Goal: Task Accomplishment & Management: Manage account settings

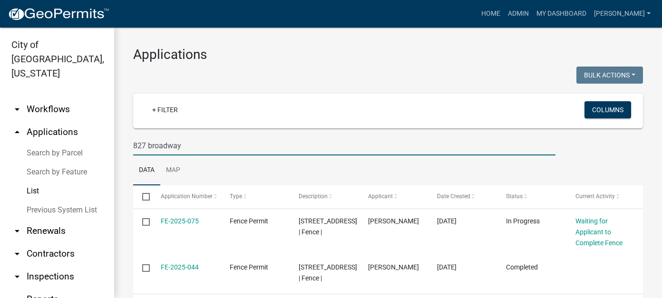
click at [187, 144] on input "827 broadway" at bounding box center [344, 145] width 422 height 19
click at [186, 145] on input "827 broadway" at bounding box center [344, 145] width 422 height 19
drag, startPoint x: 186, startPoint y: 145, endPoint x: 46, endPoint y: 134, distance: 140.2
click at [46, 134] on div "City of New Ulm, Minnesota arrow_drop_down Workflows List arrow_drop_up Applica…" at bounding box center [331, 163] width 662 height 271
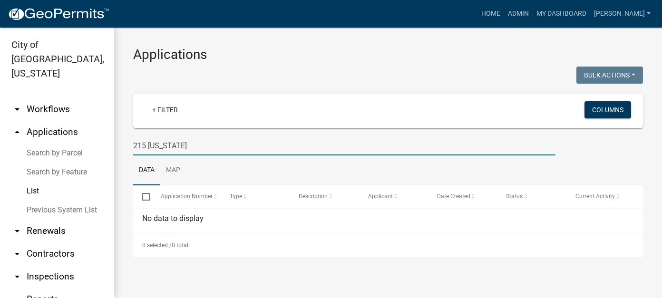
click at [191, 141] on input "215 minnesota" at bounding box center [344, 145] width 422 height 19
click at [147, 145] on input "215 minnesota" at bounding box center [344, 145] width 422 height 19
drag, startPoint x: 222, startPoint y: 142, endPoint x: 147, endPoint y: 145, distance: 74.7
click at [147, 145] on input "215 minnesota" at bounding box center [344, 145] width 422 height 19
type input "215"
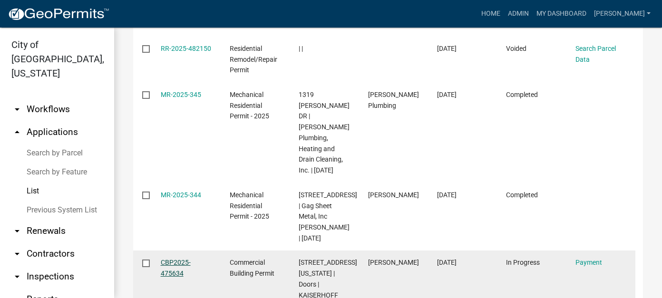
scroll to position [380, 0]
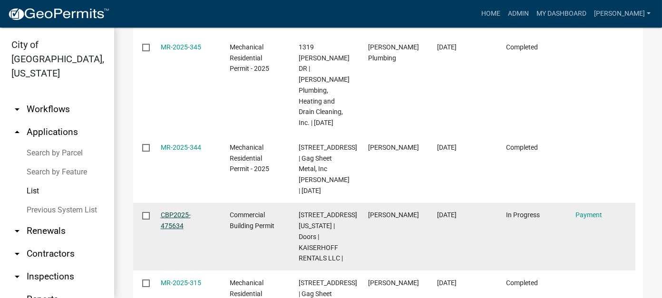
click at [175, 211] on link "CBP2025-475634" at bounding box center [176, 220] width 30 height 19
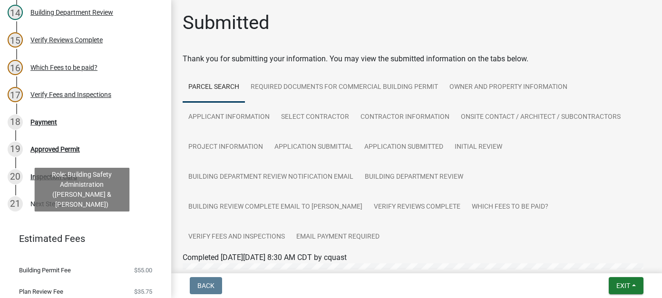
scroll to position [475, 0]
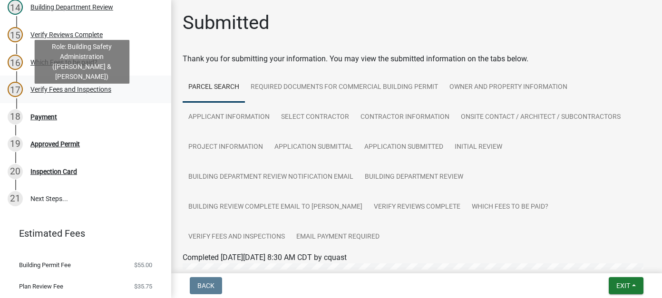
click at [108, 97] on div "17 Verify Fees and Inspections" at bounding box center [82, 89] width 148 height 15
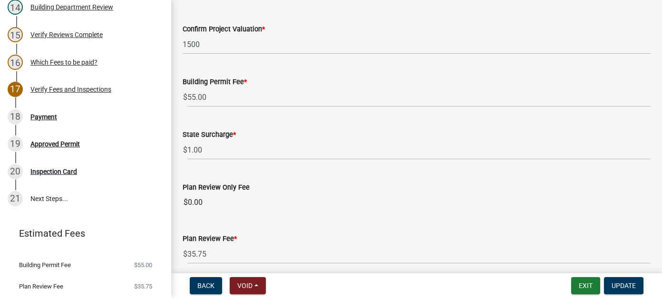
scroll to position [190, 0]
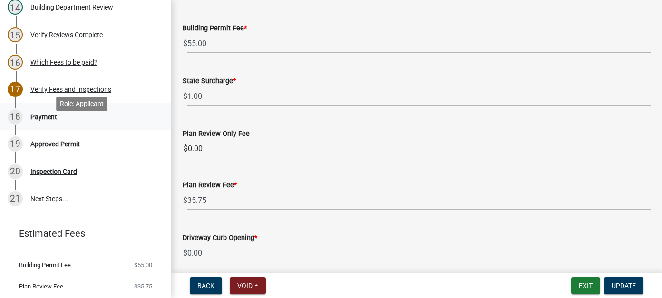
click at [49, 120] on div "Payment" at bounding box center [43, 117] width 27 height 7
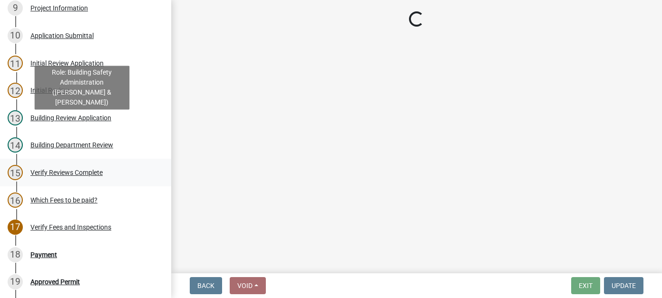
scroll to position [285, 0]
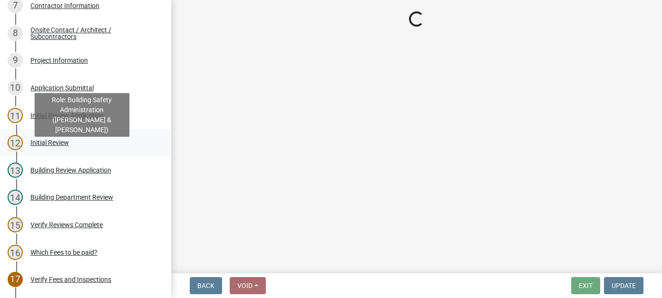
select select "3: 3"
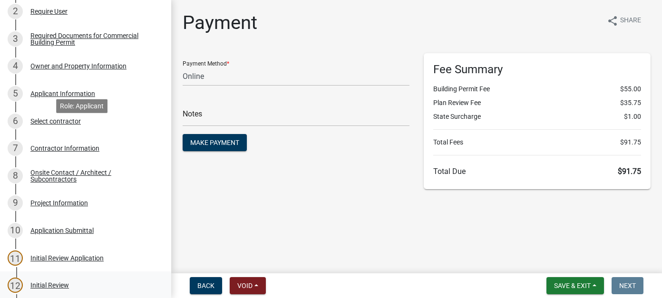
scroll to position [95, 0]
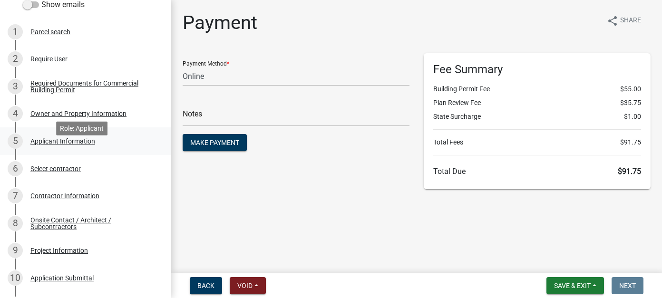
click at [62, 147] on div "5 Applicant Information" at bounding box center [82, 141] width 148 height 15
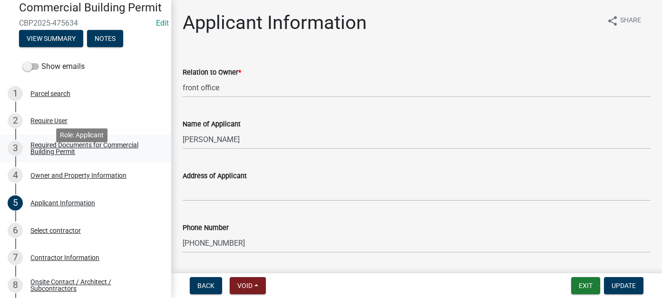
scroll to position [0, 0]
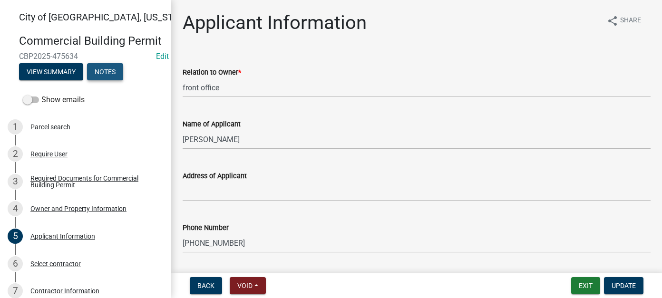
click at [108, 80] on button "Notes" at bounding box center [105, 71] width 36 height 17
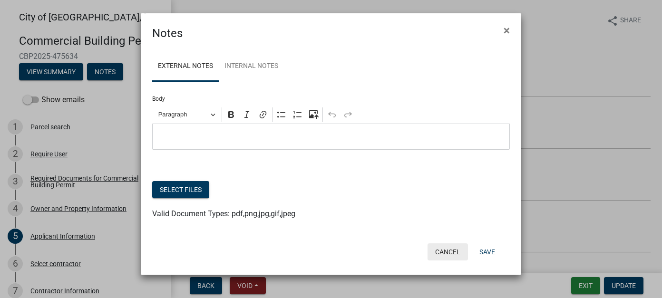
drag, startPoint x: 448, startPoint y: 254, endPoint x: 441, endPoint y: 252, distance: 7.1
click at [448, 254] on button "Cancel" at bounding box center [447, 251] width 40 height 17
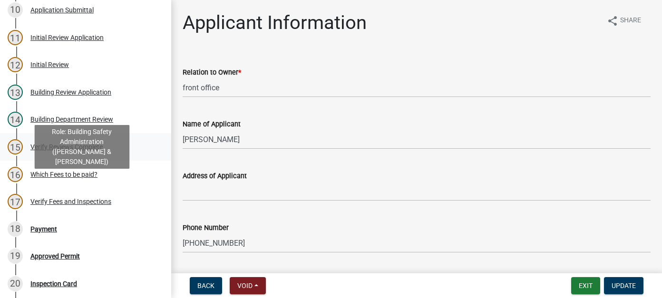
scroll to position [380, 0]
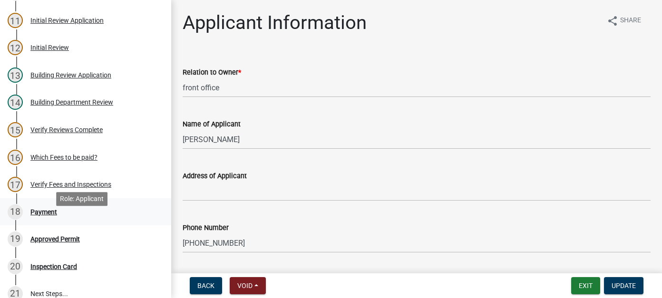
click at [51, 215] on div "Payment" at bounding box center [43, 212] width 27 height 7
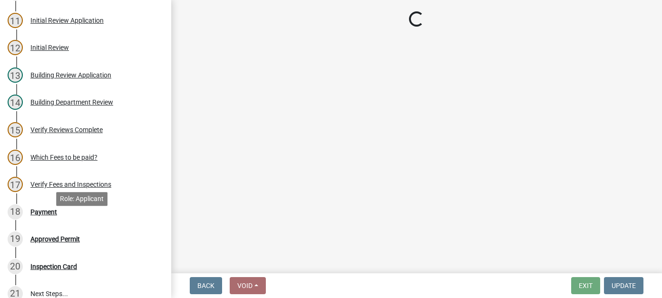
select select "3: 3"
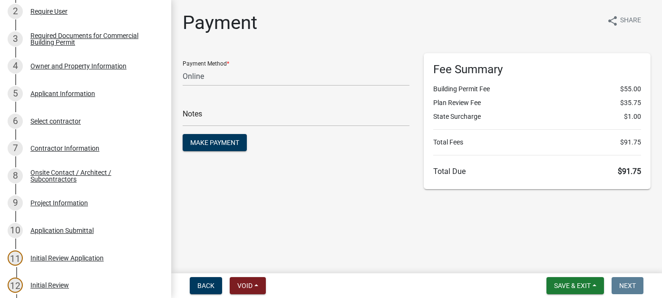
scroll to position [0, 0]
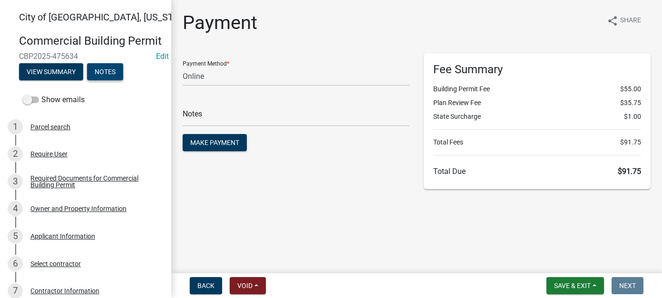
click at [110, 80] on button "Notes" at bounding box center [105, 71] width 36 height 17
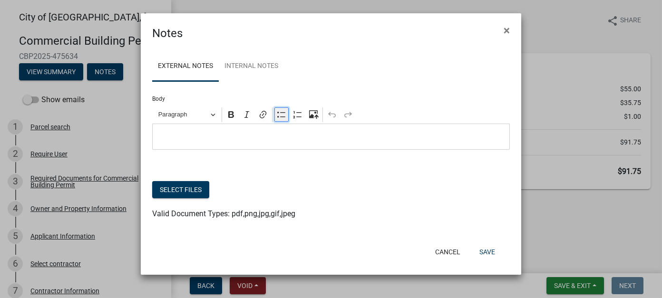
click at [280, 114] on icon "Editor toolbar" at bounding box center [282, 115] width 10 height 10
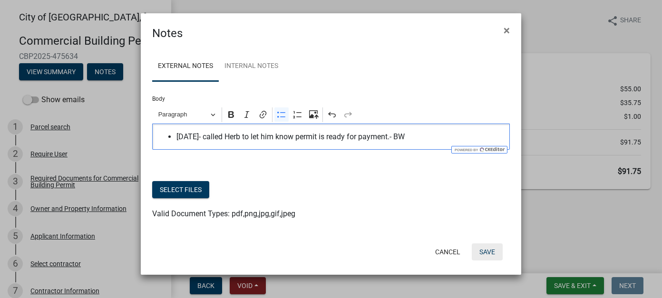
click at [495, 250] on button "Save" at bounding box center [487, 251] width 31 height 17
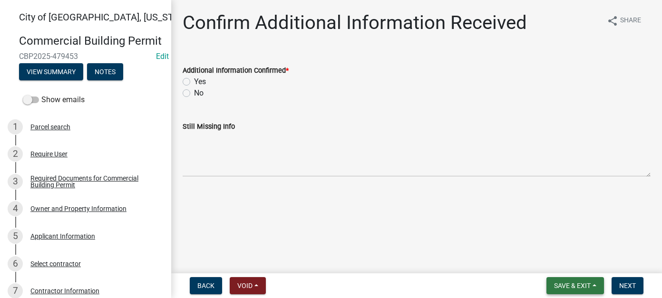
click at [581, 288] on span "Save & Exit" at bounding box center [572, 286] width 37 height 8
click at [562, 256] on button "Save & Exit" at bounding box center [566, 261] width 76 height 23
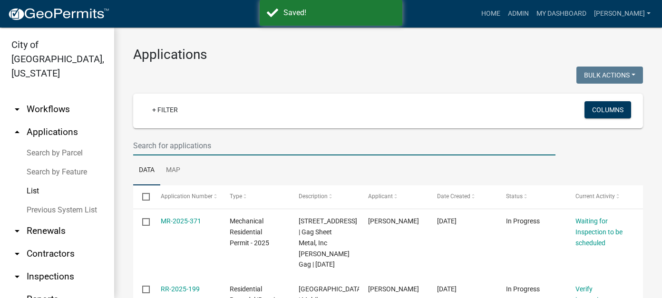
click at [225, 153] on input "text" at bounding box center [344, 145] width 422 height 19
type input "selbrade"
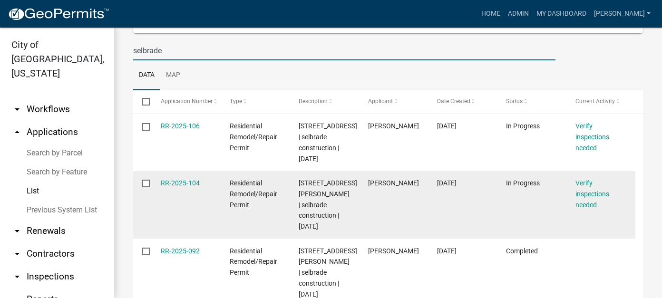
scroll to position [143, 0]
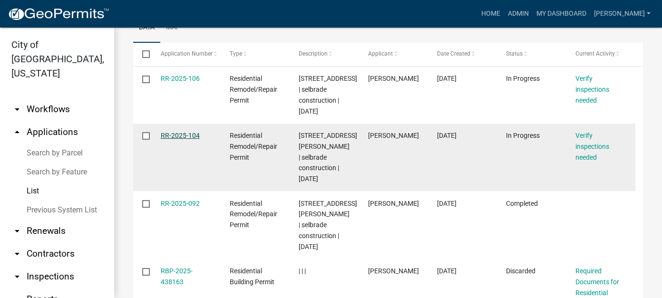
click at [184, 134] on link "RR-2025-104" at bounding box center [180, 136] width 39 height 8
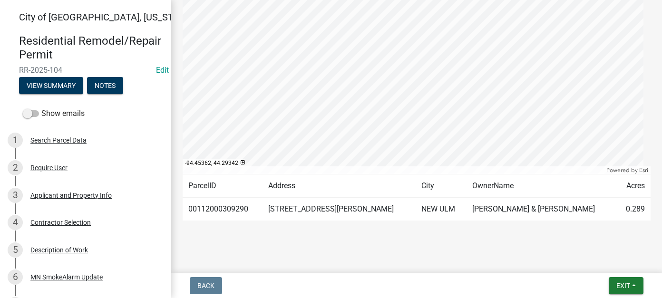
scroll to position [273, 0]
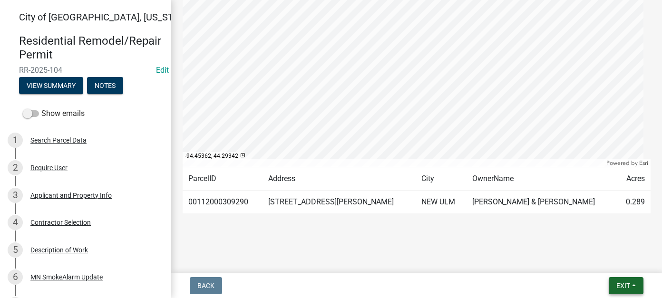
click at [614, 287] on button "Exit" at bounding box center [626, 285] width 35 height 17
click at [589, 263] on button "Save & Exit" at bounding box center [605, 261] width 76 height 23
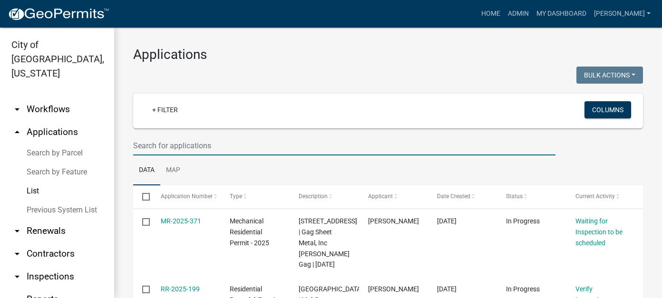
click at [227, 154] on input "text" at bounding box center [344, 145] width 422 height 19
type input "selbrade"
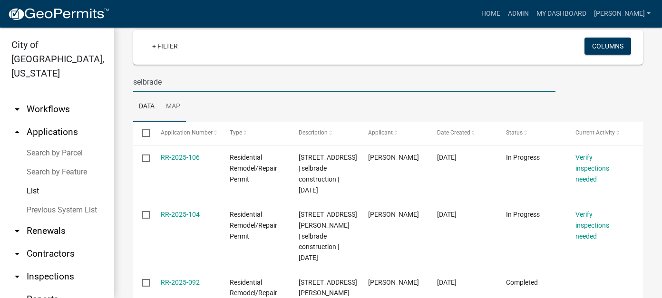
scroll to position [48, 0]
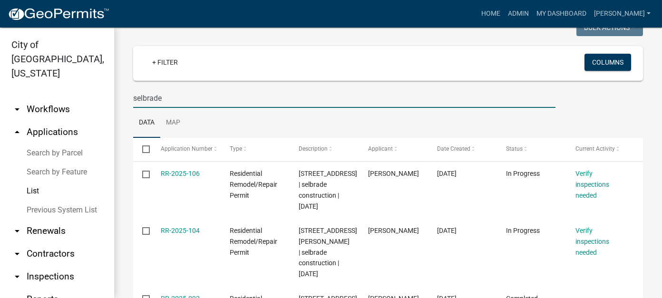
click at [55, 100] on link "arrow_drop_down Workflows" at bounding box center [57, 109] width 114 height 23
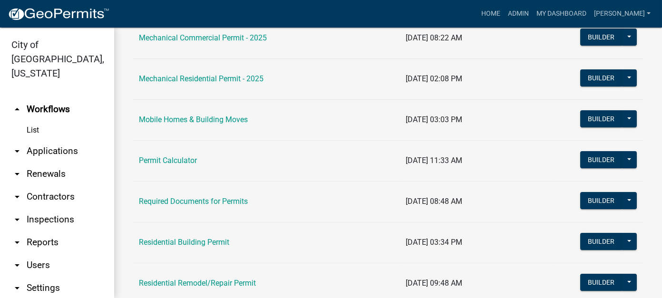
scroll to position [618, 0]
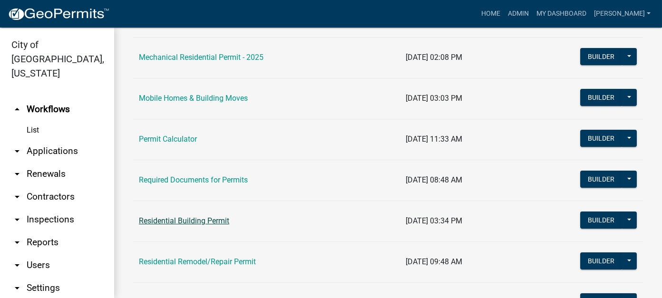
click at [191, 219] on link "Residential Building Permit" at bounding box center [184, 220] width 90 height 9
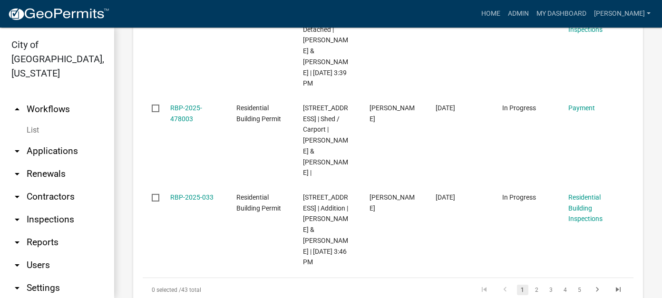
scroll to position [1470, 0]
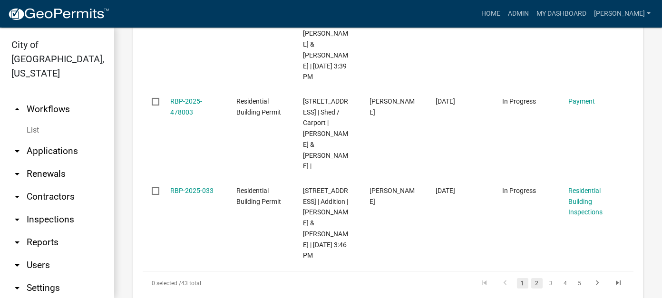
click at [531, 278] on link "2" at bounding box center [536, 283] width 11 height 10
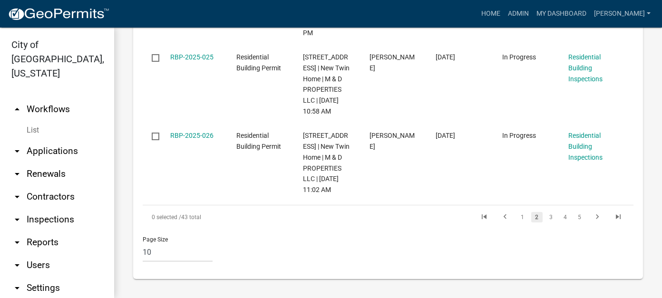
scroll to position [1480, 0]
click at [545, 216] on link "3" at bounding box center [550, 217] width 11 height 10
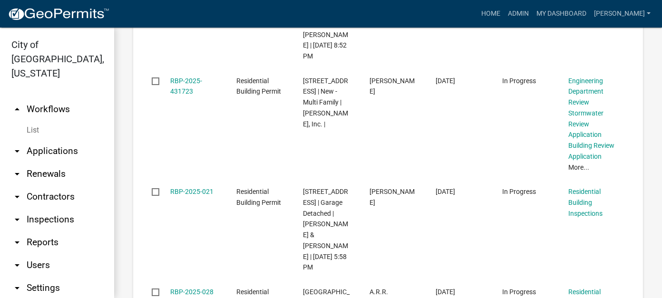
scroll to position [1524, 0]
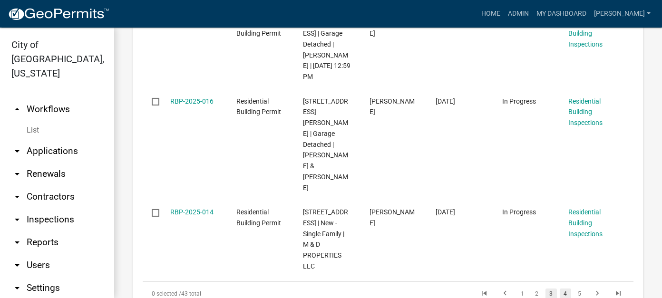
click at [560, 289] on link "4" at bounding box center [565, 294] width 11 height 10
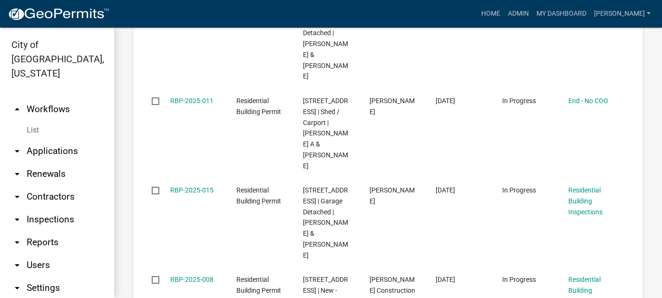
scroll to position [1307, 0]
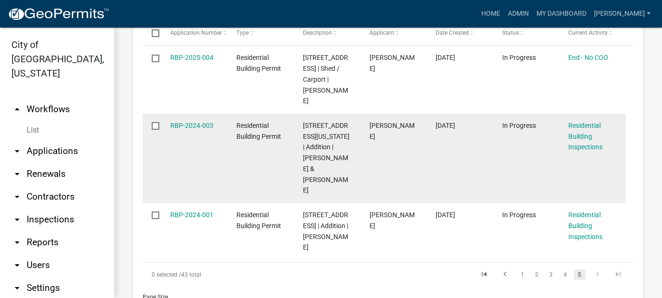
scroll to position [775, 0]
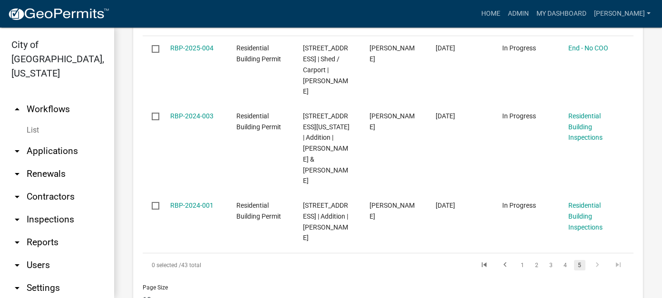
click at [34, 140] on link "arrow_drop_down Applications" at bounding box center [57, 151] width 114 height 23
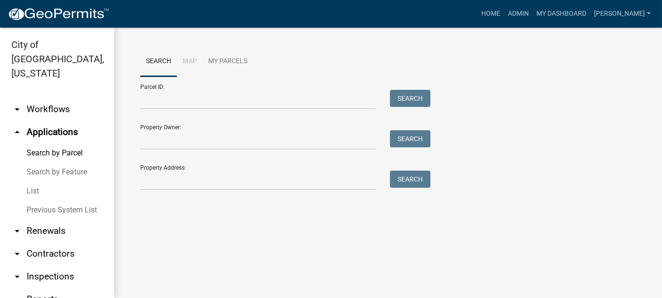
click at [34, 182] on link "List" at bounding box center [57, 191] width 114 height 19
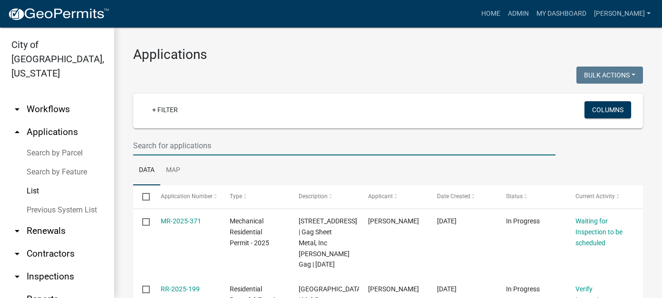
click at [191, 144] on input "text" at bounding box center [344, 145] width 422 height 19
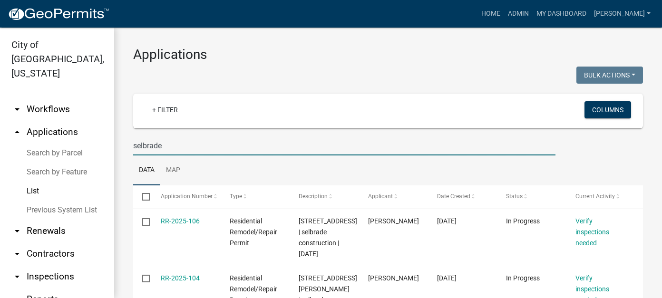
drag, startPoint x: 170, startPoint y: 144, endPoint x: 38, endPoint y: 143, distance: 132.2
click at [38, 143] on div "City of New Ulm, Minnesota arrow_drop_down Workflows List arrow_drop_up Applica…" at bounding box center [331, 163] width 662 height 271
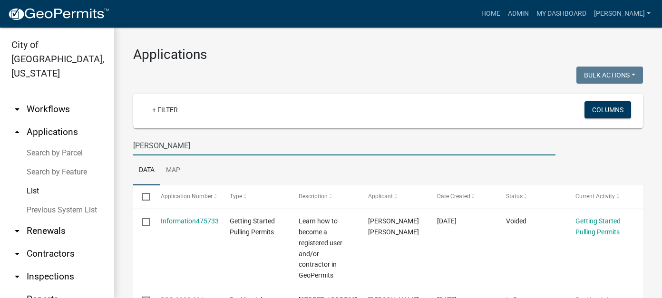
drag, startPoint x: 177, startPoint y: 146, endPoint x: 67, endPoint y: 143, distance: 110.4
click at [67, 143] on div "City of New Ulm, Minnesota arrow_drop_down Workflows List arrow_drop_up Applica…" at bounding box center [331, 163] width 662 height 271
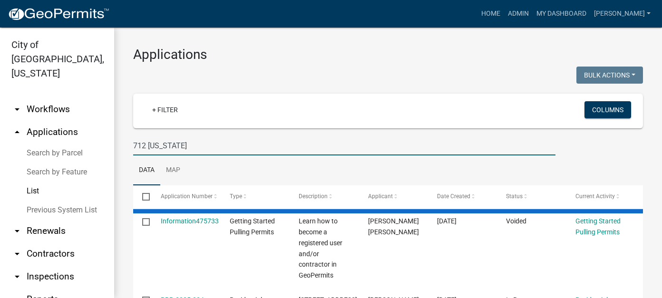
type input "712 minnesota"
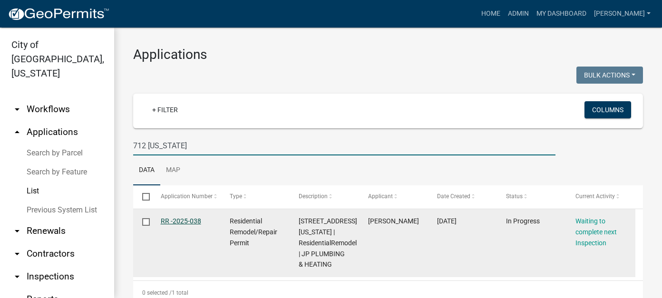
click at [184, 220] on link "RR -2025-038" at bounding box center [181, 221] width 40 height 8
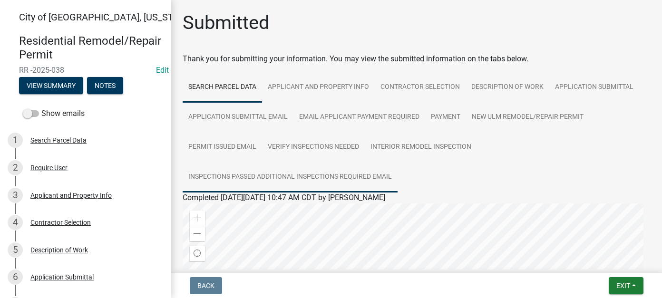
click at [278, 169] on link "Inspections Passed Additional Inspections Required Email" at bounding box center [290, 177] width 215 height 30
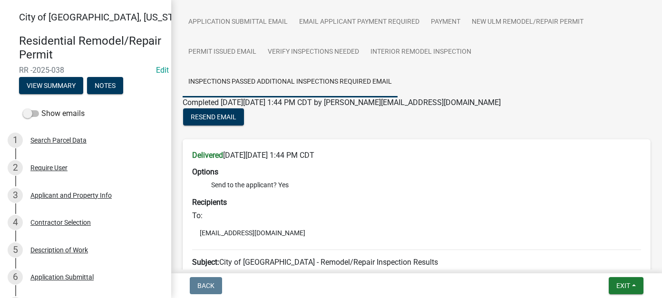
scroll to position [48, 0]
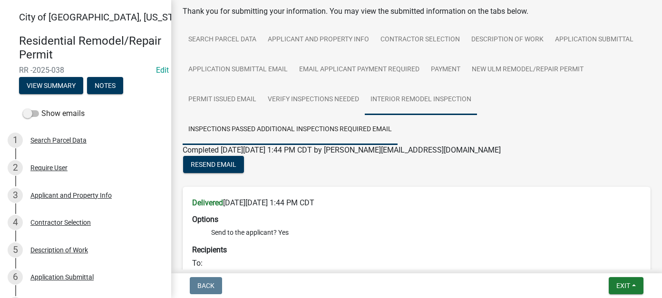
click at [397, 106] on link "Interior Remodel Inspection" at bounding box center [421, 100] width 112 height 30
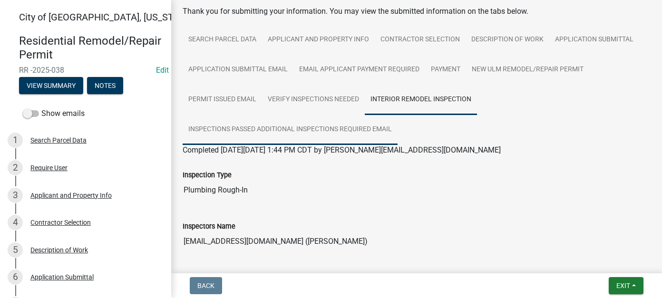
click at [312, 124] on link "Inspections Passed Additional Inspections Required Email" at bounding box center [290, 130] width 215 height 30
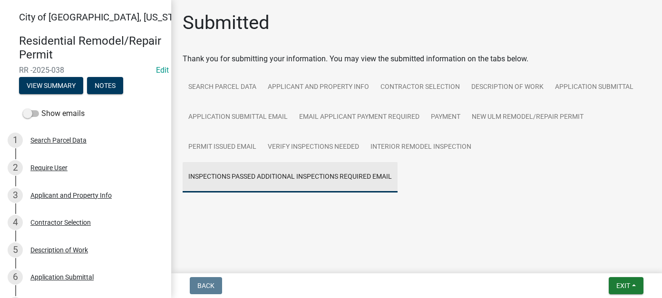
scroll to position [0, 0]
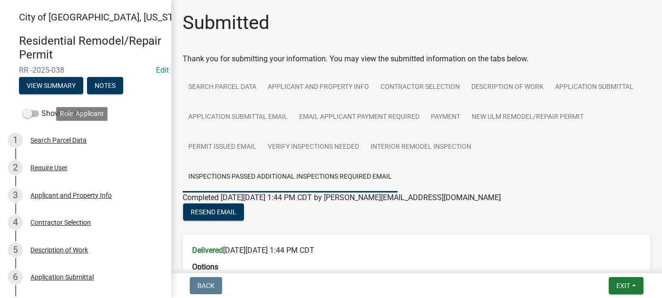
click at [60, 139] on div "Search Parcel Data" at bounding box center [58, 140] width 56 height 7
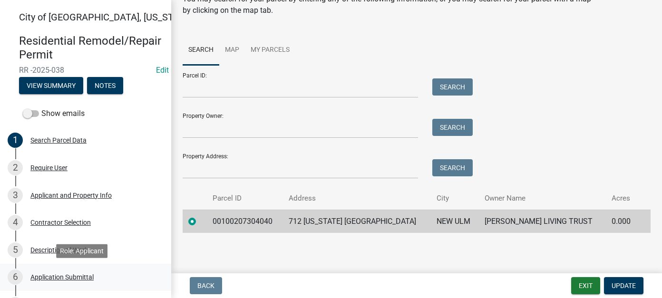
scroll to position [48, 0]
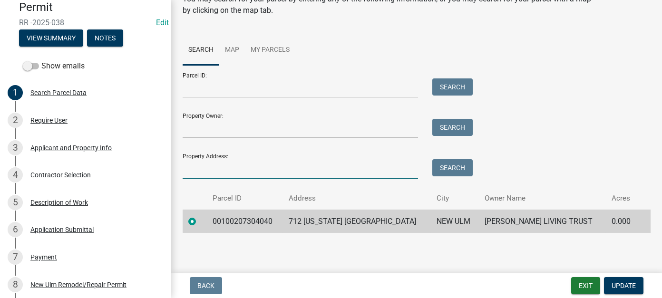
click at [248, 164] on input "Property Address:" at bounding box center [300, 168] width 235 height 19
click at [579, 287] on button "Exit" at bounding box center [585, 285] width 29 height 17
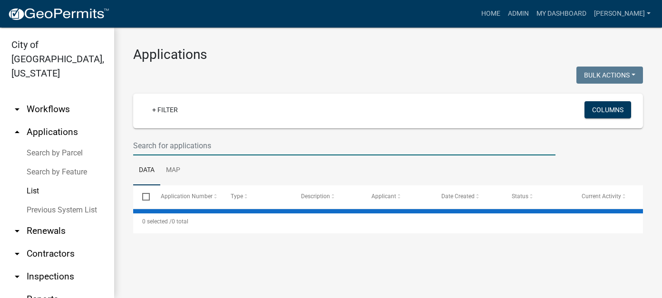
click at [156, 150] on input "text" at bounding box center [344, 145] width 422 height 19
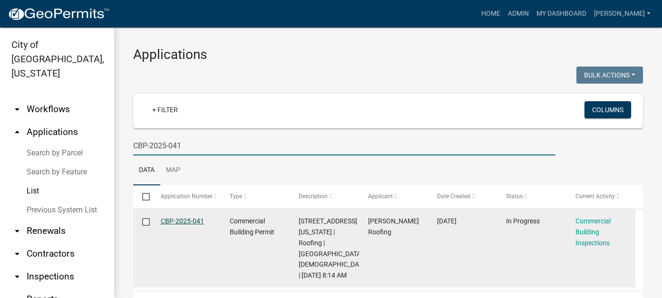
type input "CBP-2025-041"
click at [194, 221] on link "CBP-2025-041" at bounding box center [182, 221] width 43 height 8
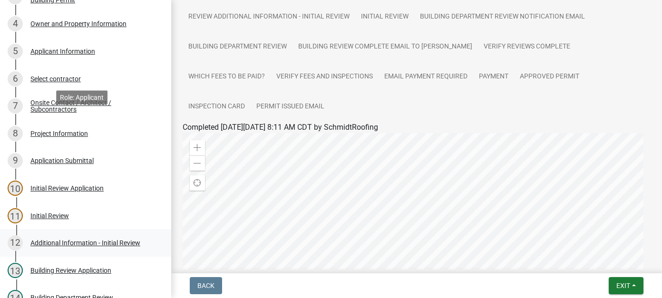
scroll to position [238, 0]
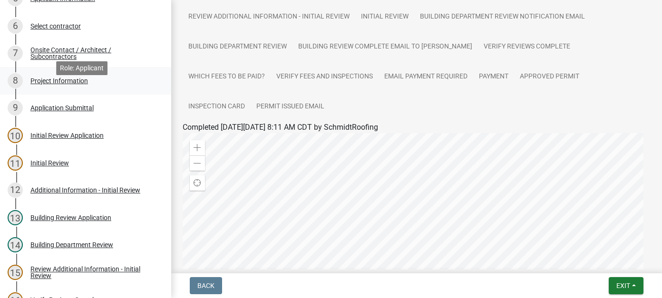
click at [58, 84] on div "Project Information" at bounding box center [59, 80] width 58 height 7
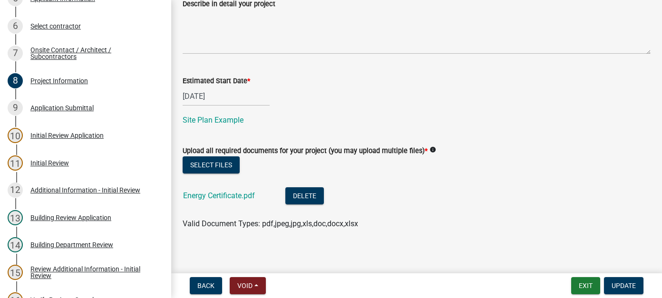
scroll to position [493, 0]
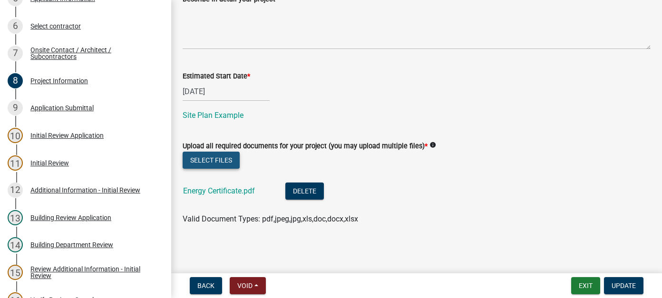
click at [200, 163] on button "Select files" at bounding box center [211, 160] width 57 height 17
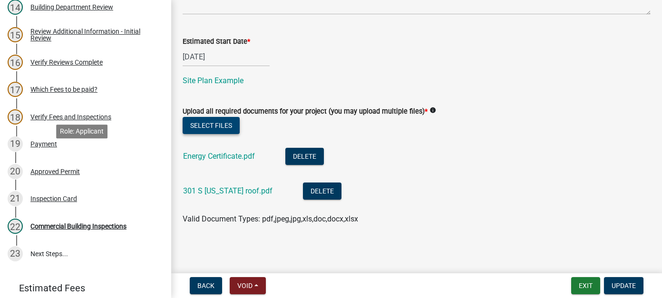
scroll to position [523, 0]
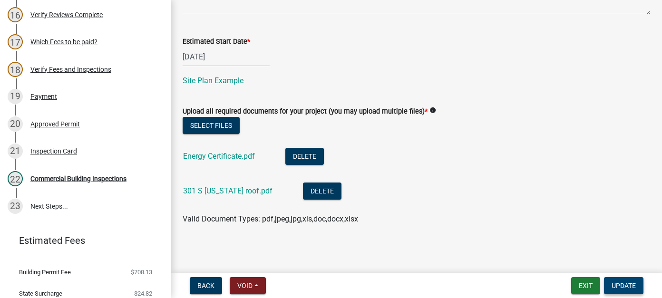
click at [636, 290] on button "Update" at bounding box center [623, 285] width 39 height 17
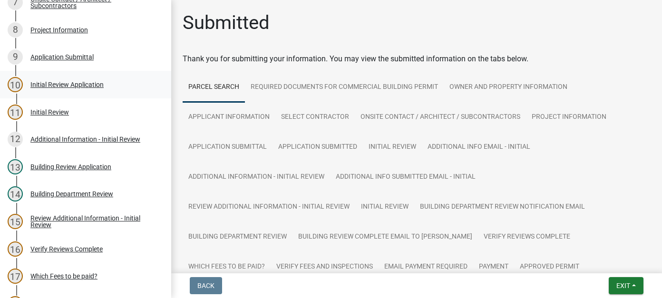
scroll to position [285, 0]
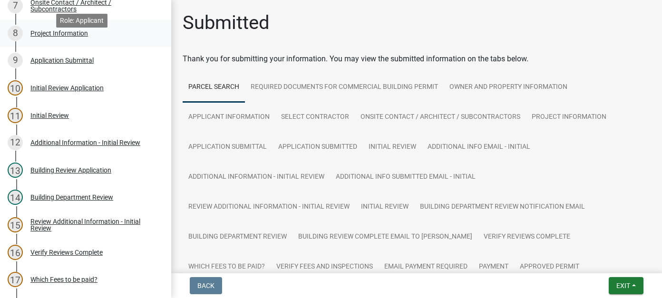
click at [56, 40] on div "8 Project Information" at bounding box center [82, 33] width 148 height 15
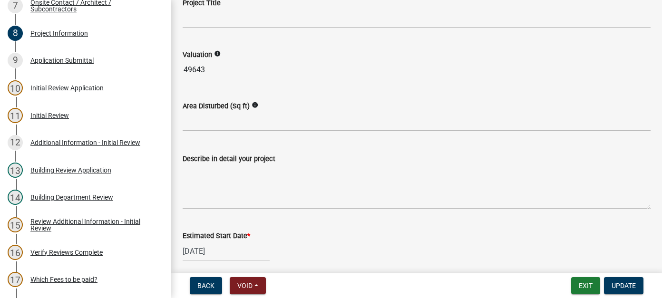
scroll to position [527, 0]
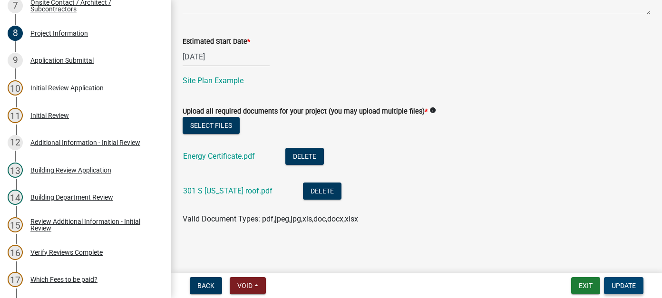
click at [625, 287] on span "Update" at bounding box center [623, 286] width 24 height 8
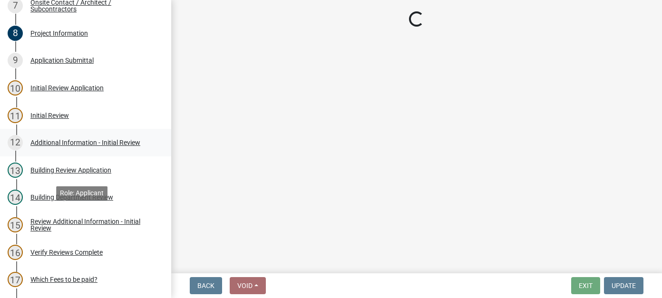
scroll to position [48, 0]
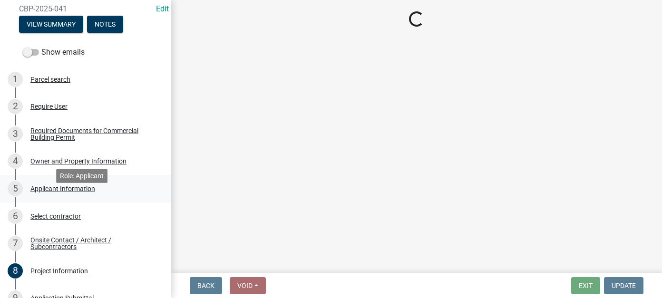
click at [56, 194] on link "5 Applicant Information" at bounding box center [85, 189] width 171 height 28
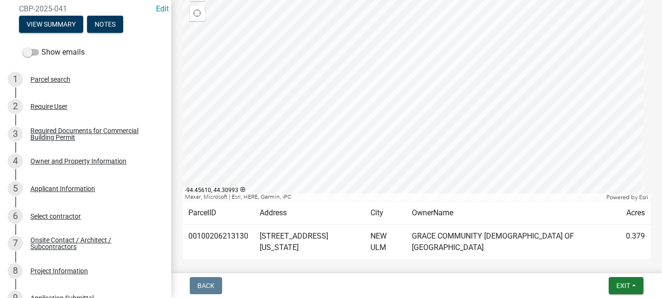
scroll to position [345, 0]
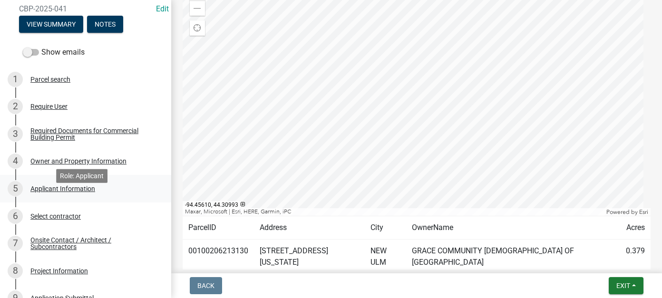
click at [49, 196] on div "5 Applicant Information" at bounding box center [82, 188] width 148 height 15
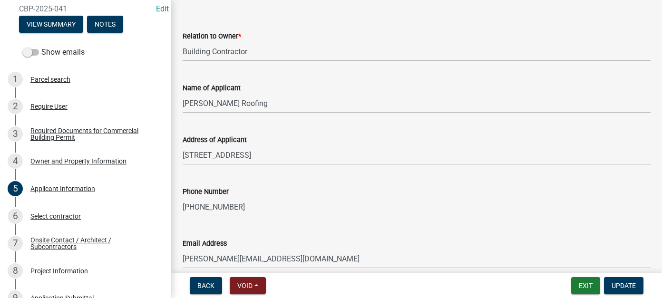
scroll to position [79, 0]
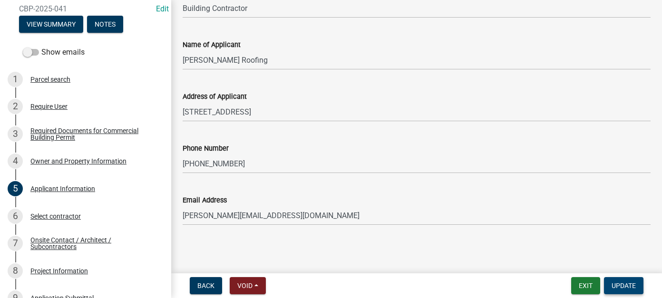
click at [617, 284] on span "Update" at bounding box center [623, 286] width 24 height 8
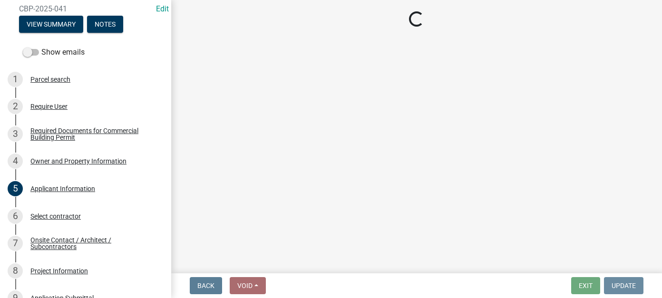
scroll to position [0, 0]
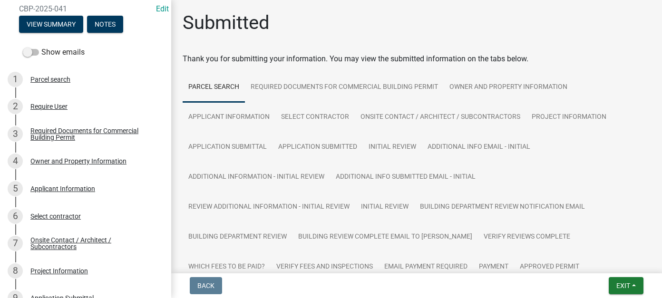
click at [227, 86] on link "Parcel search" at bounding box center [214, 87] width 62 height 30
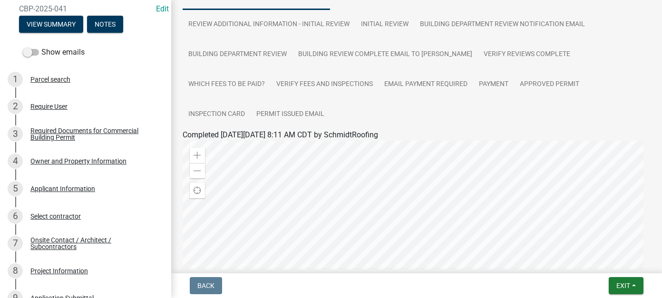
scroll to position [333, 0]
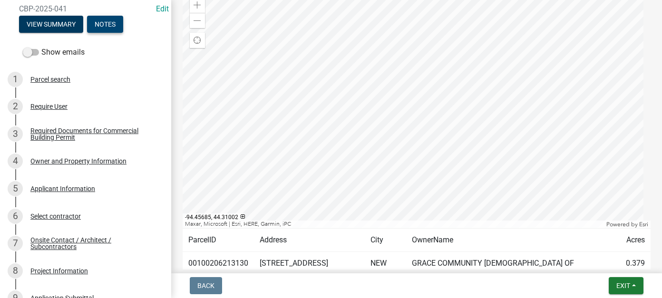
click at [110, 33] on button "Notes" at bounding box center [105, 24] width 36 height 17
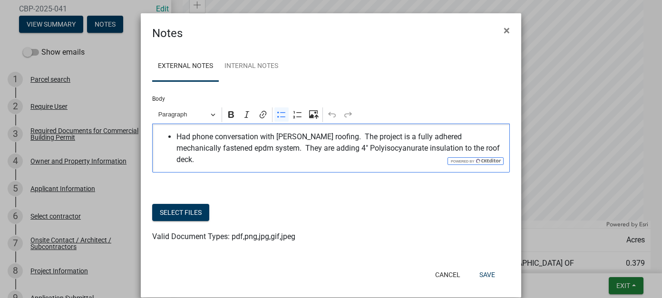
click at [484, 154] on div "Had phone conversation with Schmidt roofing. The project is a fully adhered mec…" at bounding box center [331, 148] width 358 height 49
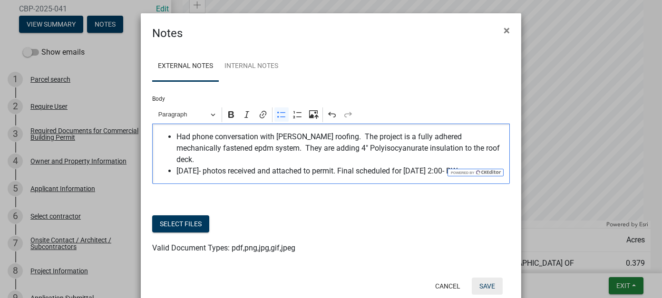
click at [485, 280] on button "Save" at bounding box center [487, 286] width 31 height 17
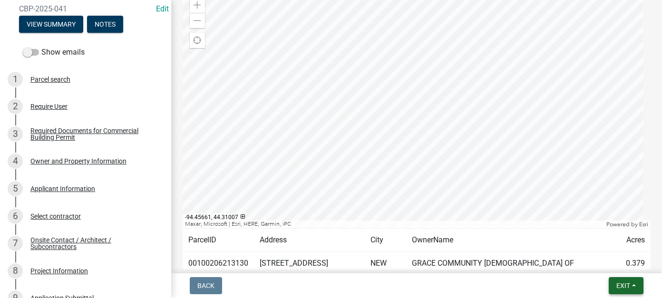
click at [614, 286] on button "Exit" at bounding box center [626, 285] width 35 height 17
click at [615, 265] on button "Save & Exit" at bounding box center [605, 261] width 76 height 23
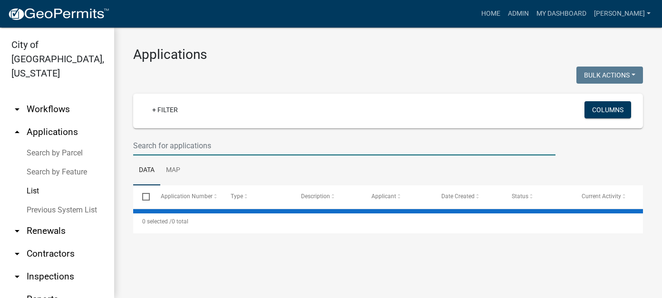
click at [165, 145] on input "text" at bounding box center [344, 145] width 422 height 19
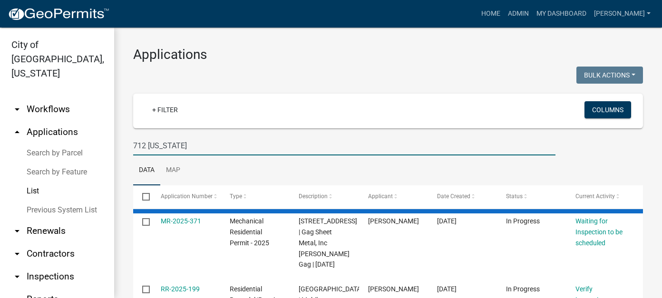
type input "712 minnesota"
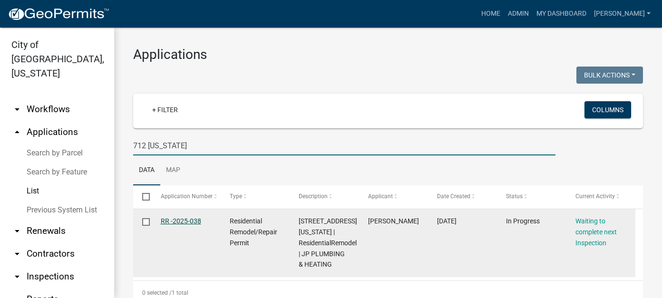
click at [193, 222] on link "RR -2025-038" at bounding box center [181, 221] width 40 height 8
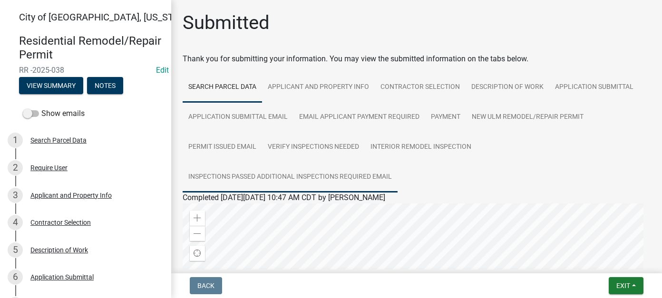
click at [292, 175] on link "Inspections Passed Additional Inspections Required Email" at bounding box center [290, 177] width 215 height 30
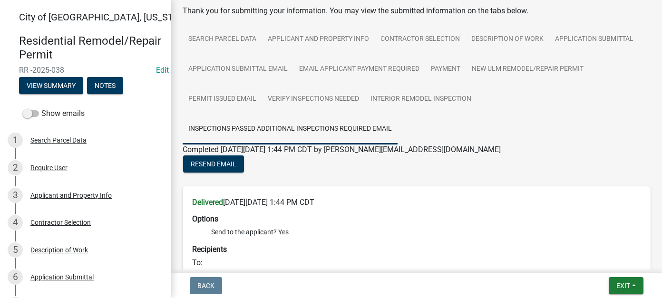
scroll to position [95, 0]
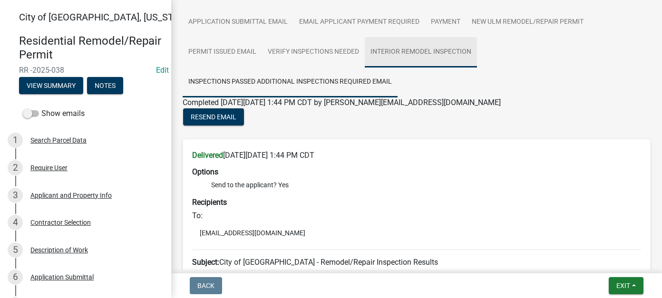
click at [410, 57] on link "Interior Remodel Inspection" at bounding box center [421, 52] width 112 height 30
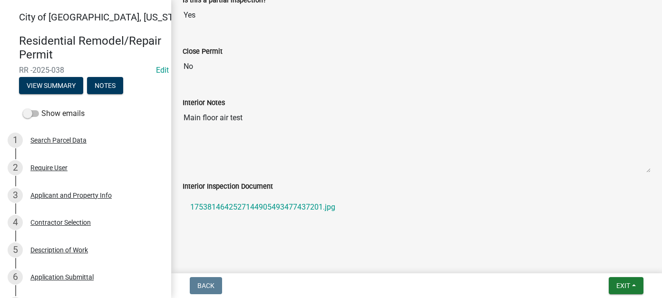
scroll to position [434, 0]
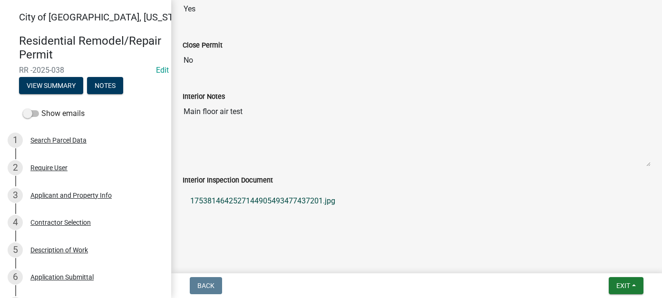
click at [304, 194] on link "1753814642527144905493477437201.jpg" at bounding box center [417, 201] width 468 height 23
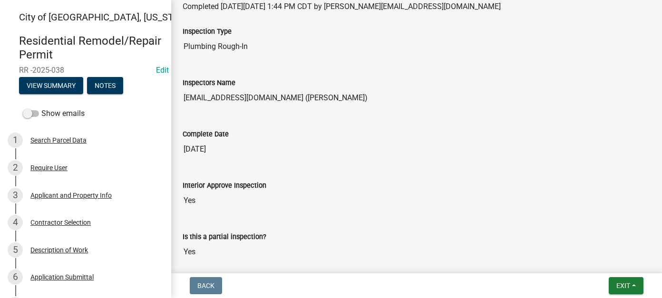
scroll to position [101, 0]
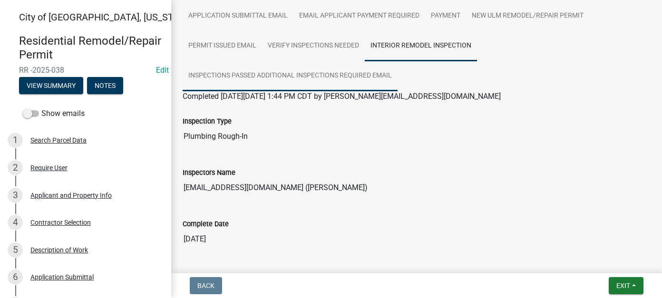
click at [251, 77] on link "Inspections Passed Additional Inspections Required Email" at bounding box center [290, 76] width 215 height 30
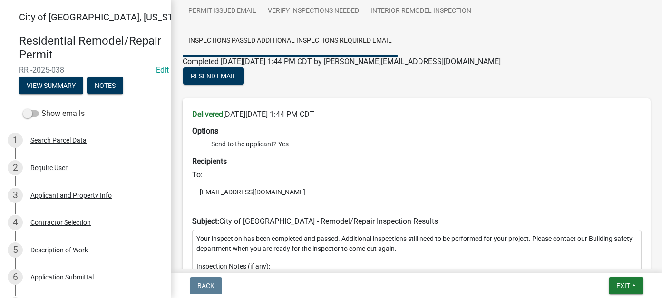
scroll to position [114, 0]
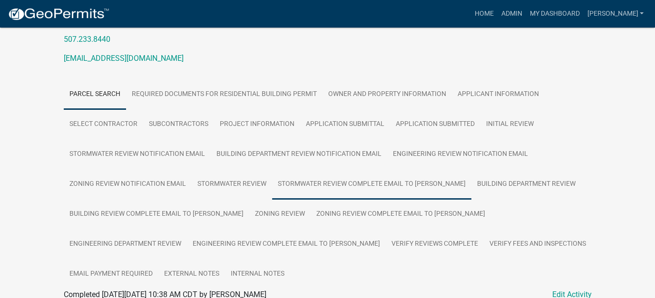
scroll to position [177, 0]
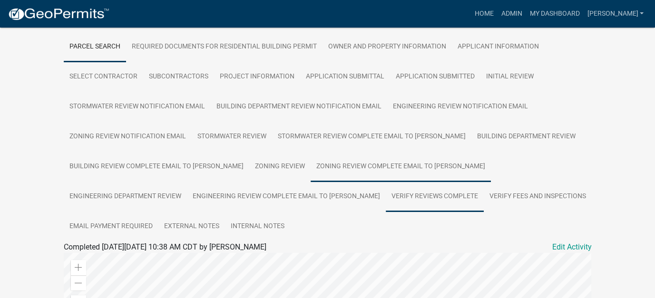
drag, startPoint x: 299, startPoint y: 189, endPoint x: 340, endPoint y: 181, distance: 42.5
click at [386, 189] on link "Verify Reviews Complete" at bounding box center [435, 197] width 98 height 30
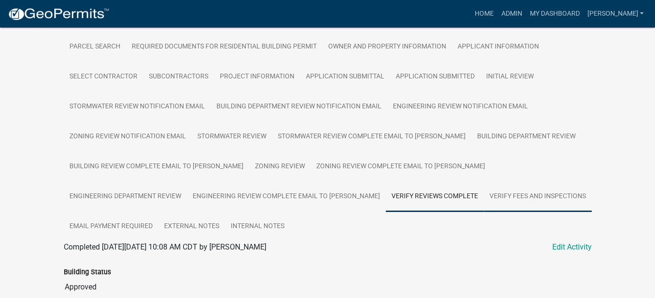
scroll to position [225, 0]
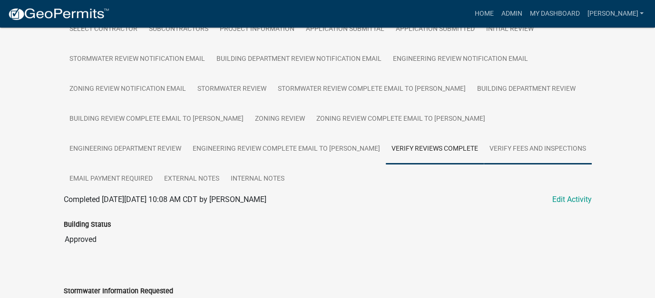
click at [484, 146] on link "Verify Fees and Inspections" at bounding box center [538, 149] width 108 height 30
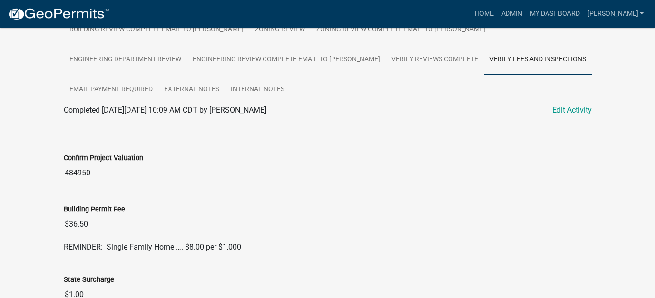
scroll to position [330, 0]
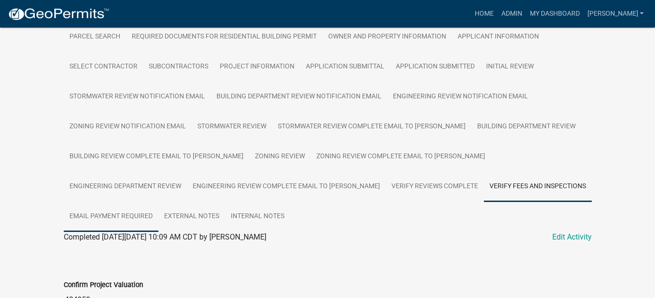
click at [158, 202] on link "Email Payment Required" at bounding box center [111, 217] width 95 height 30
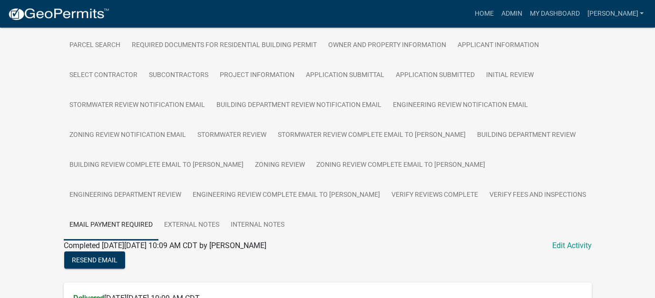
scroll to position [95, 0]
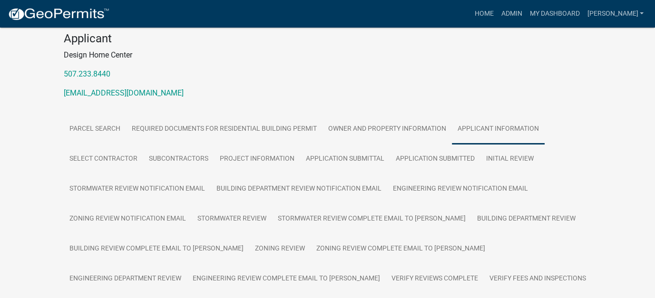
click at [514, 129] on link "Applicant Information" at bounding box center [498, 129] width 93 height 30
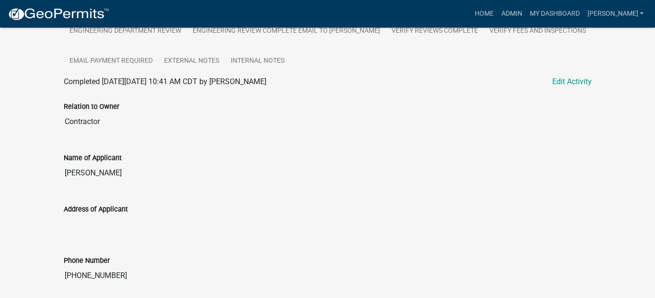
scroll to position [141, 0]
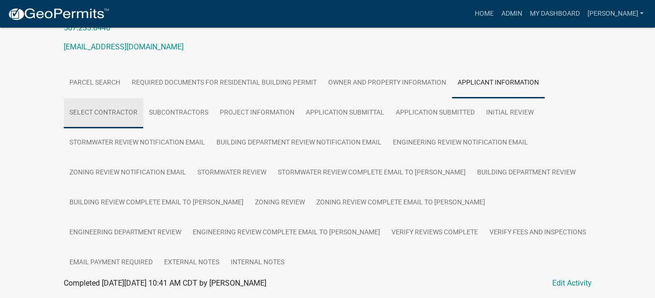
click at [124, 114] on link "Select contractor" at bounding box center [103, 113] width 79 height 30
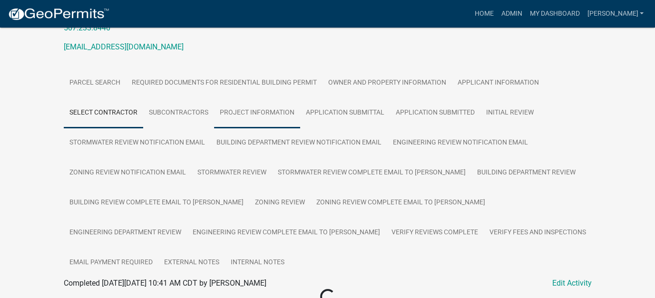
click at [261, 115] on link "Project Information" at bounding box center [257, 113] width 86 height 30
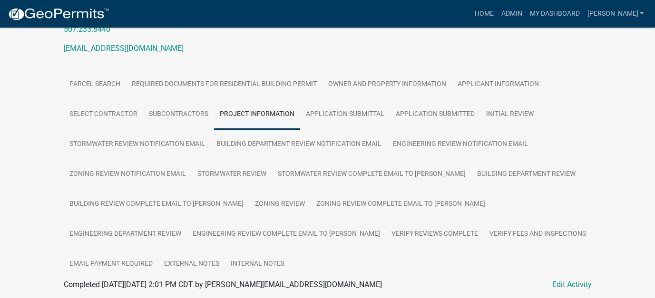
scroll to position [0, 0]
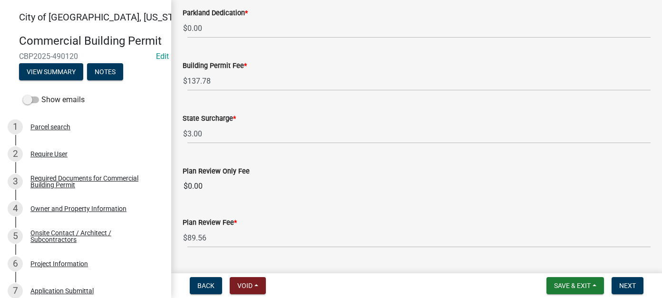
scroll to position [190, 0]
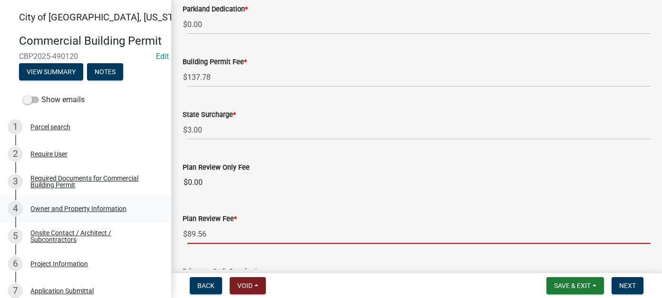
drag, startPoint x: 217, startPoint y: 231, endPoint x: 150, endPoint y: 235, distance: 66.7
click at [150, 235] on div "City of New Ulm, Minnesota Commercial Building Permit CBP2025-490120 Edit View …" at bounding box center [331, 149] width 662 height 298
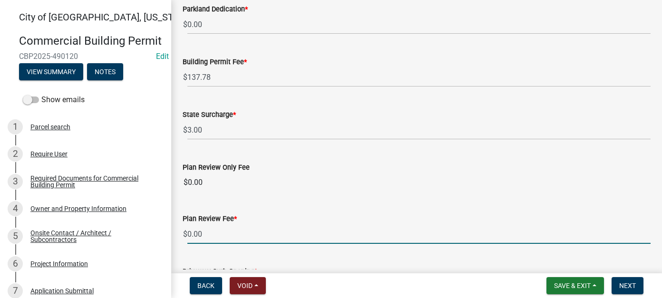
click at [211, 231] on input "0.00" at bounding box center [418, 233] width 463 height 19
type input "0.00"
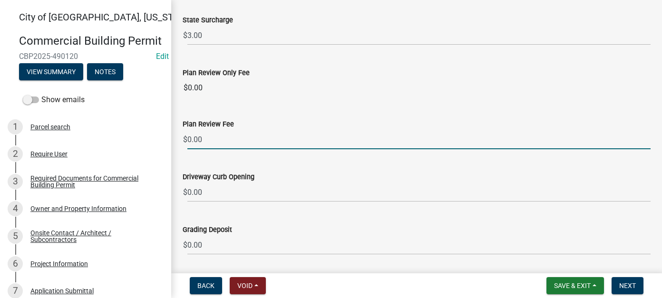
scroll to position [285, 0]
click at [292, 210] on div "Grading Deposit $ 0.00" at bounding box center [417, 232] width 468 height 44
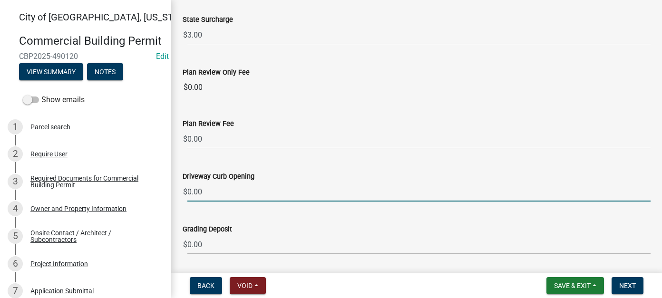
click at [276, 194] on input "0.00" at bounding box center [418, 191] width 463 height 19
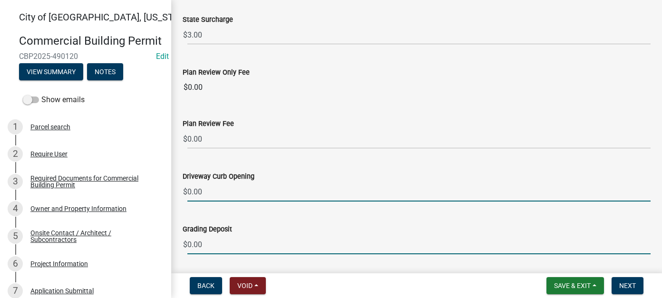
click at [265, 242] on input "0.00" at bounding box center [418, 244] width 463 height 19
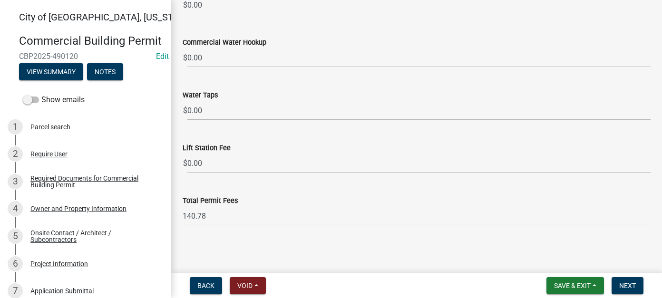
scroll to position [684, 0]
click at [628, 282] on span "Next" at bounding box center [627, 286] width 17 height 8
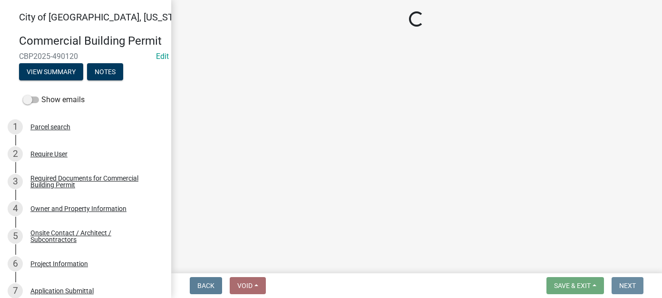
scroll to position [0, 0]
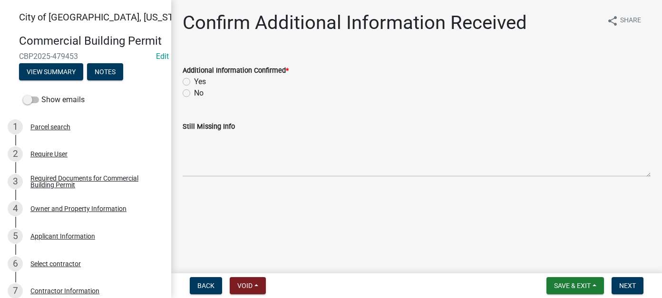
click at [194, 81] on label "Yes" at bounding box center [200, 81] width 12 height 11
click at [194, 81] on input "Yes" at bounding box center [197, 79] width 6 height 6
radio input "true"
click at [635, 282] on span "Next" at bounding box center [627, 286] width 17 height 8
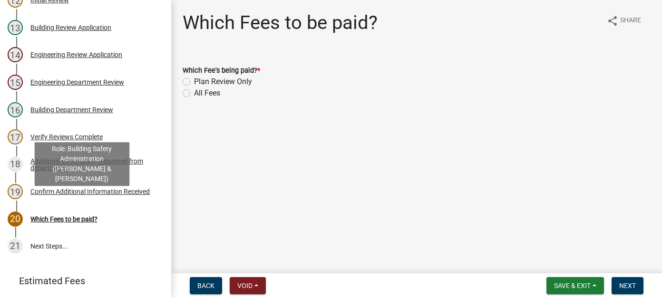
scroll to position [455, 0]
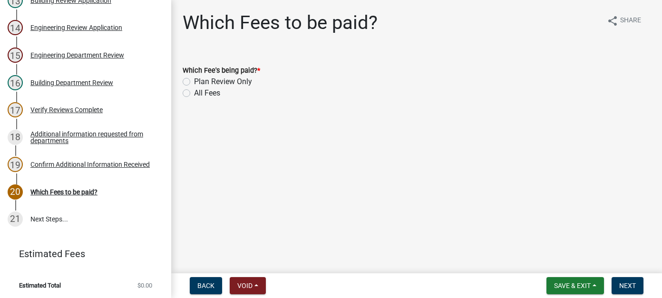
click at [194, 92] on label "All Fees" at bounding box center [207, 92] width 26 height 11
click at [194, 92] on input "All Fees" at bounding box center [197, 90] width 6 height 6
radio input "true"
click at [624, 288] on span "Next" at bounding box center [627, 286] width 17 height 8
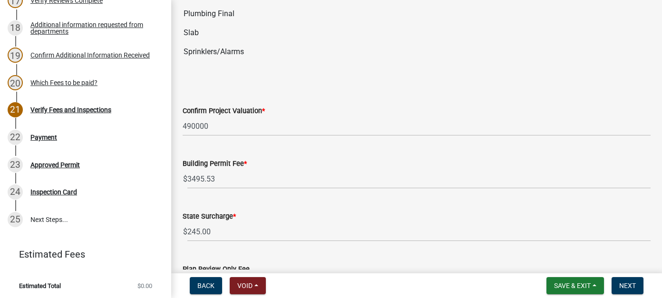
scroll to position [380, 0]
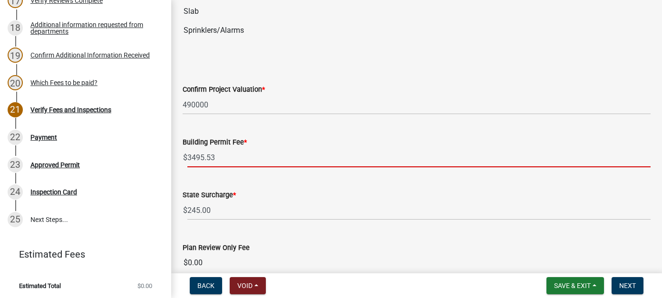
click at [226, 154] on input "3495.53" at bounding box center [418, 157] width 463 height 19
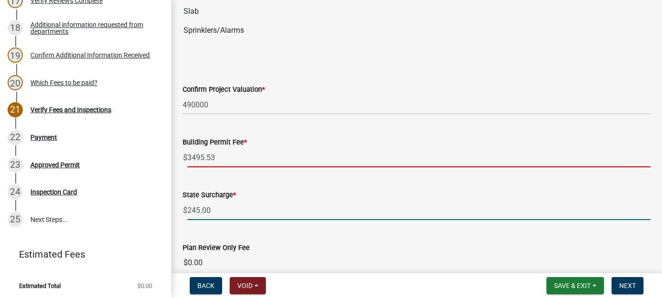
click at [252, 204] on input "245.00" at bounding box center [418, 210] width 463 height 19
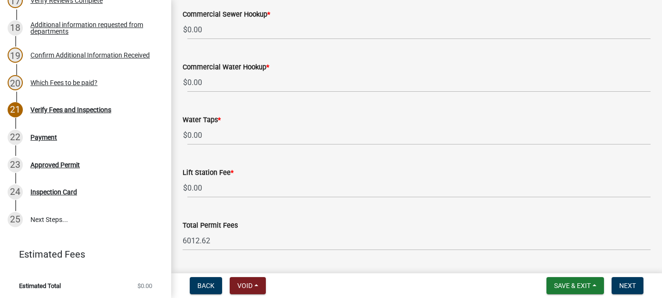
scroll to position [1003, 0]
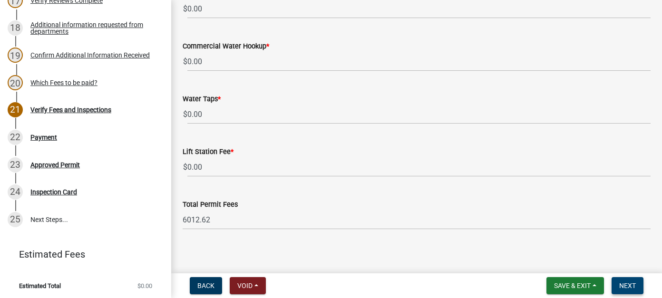
click at [625, 283] on span "Next" at bounding box center [627, 286] width 17 height 8
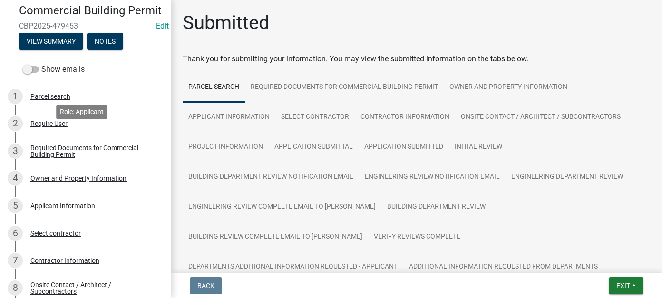
scroll to position [0, 0]
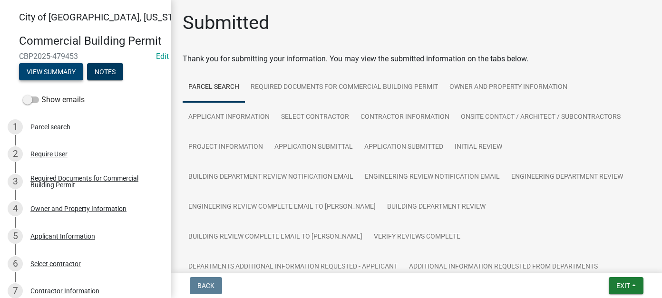
click at [68, 80] on button "View Summary" at bounding box center [51, 71] width 64 height 17
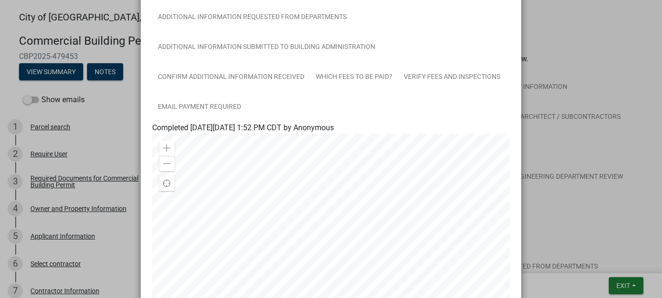
scroll to position [285, 0]
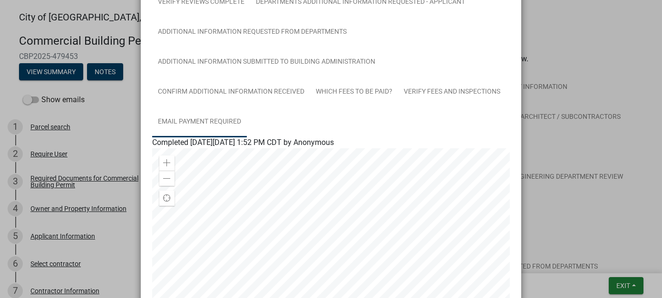
click at [191, 120] on link "Email Payment Required" at bounding box center [199, 122] width 95 height 30
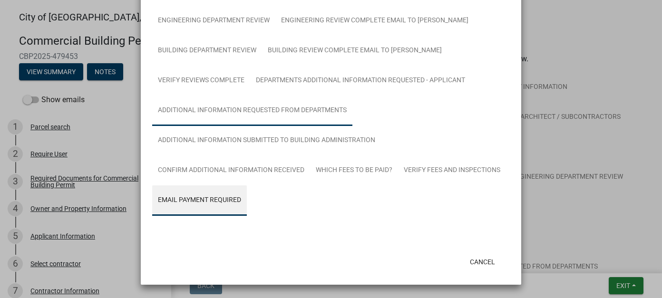
scroll to position [206, 0]
click at [191, 120] on link "Additional information requested from departments" at bounding box center [252, 112] width 200 height 30
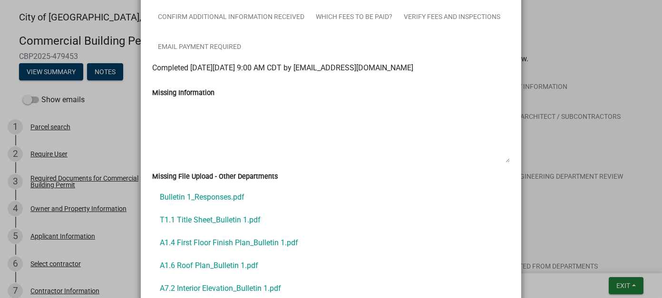
scroll to position [302, 0]
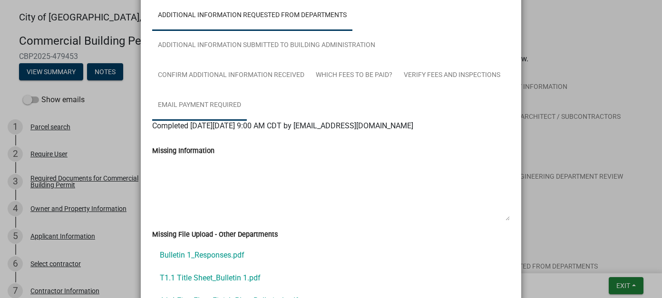
click at [200, 106] on link "Email Payment Required" at bounding box center [199, 105] width 95 height 30
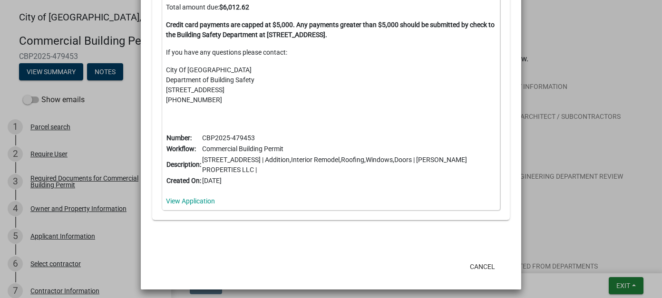
scroll to position [828, 0]
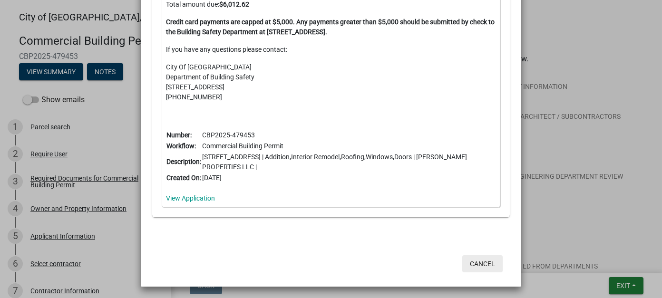
click at [476, 261] on button "Cancel" at bounding box center [482, 263] width 40 height 17
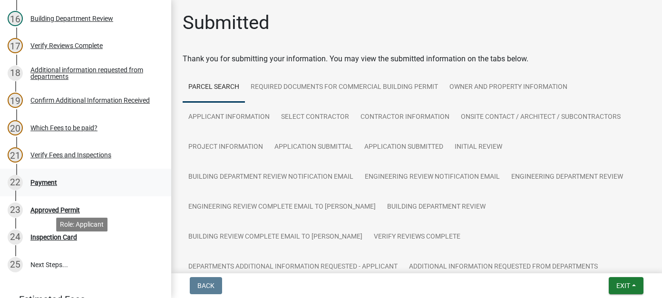
scroll to position [644, 0]
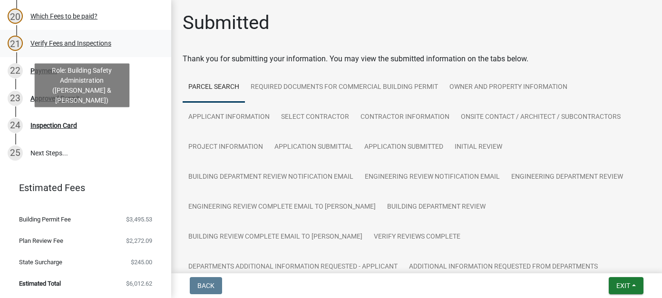
click at [59, 52] on link "21 Verify Fees and Inspections" at bounding box center [85, 44] width 171 height 28
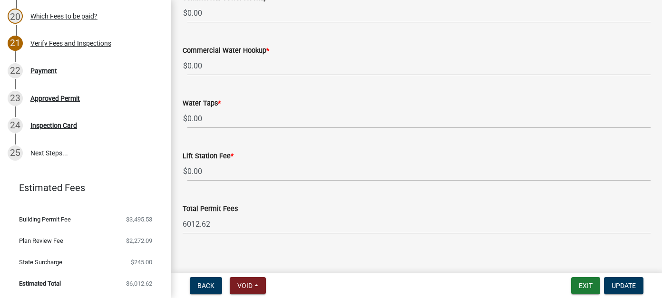
scroll to position [1003, 0]
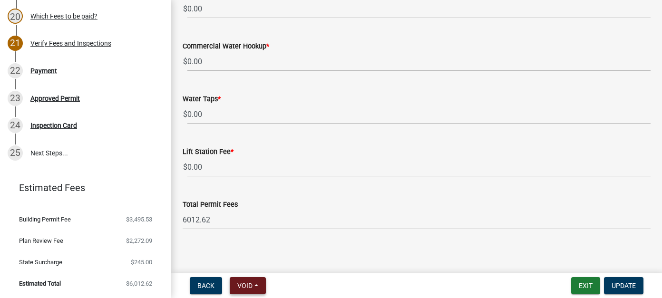
click at [257, 282] on button "Void" at bounding box center [248, 285] width 36 height 17
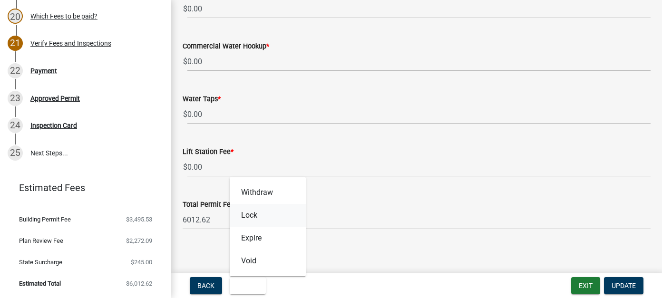
click at [259, 220] on button "Lock" at bounding box center [268, 215] width 76 height 23
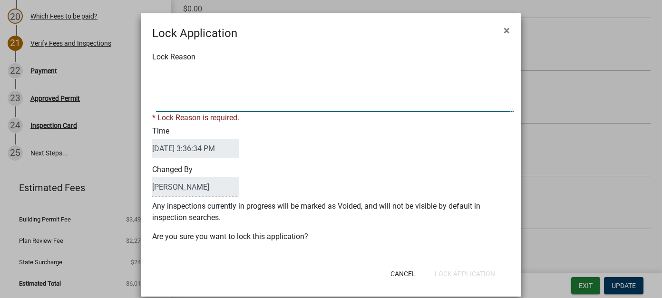
click at [190, 87] on textarea "Lock Reason" at bounding box center [335, 89] width 358 height 48
type textarea "Permit fees over $5,000."
click at [462, 268] on button "Lock Application" at bounding box center [465, 273] width 76 height 17
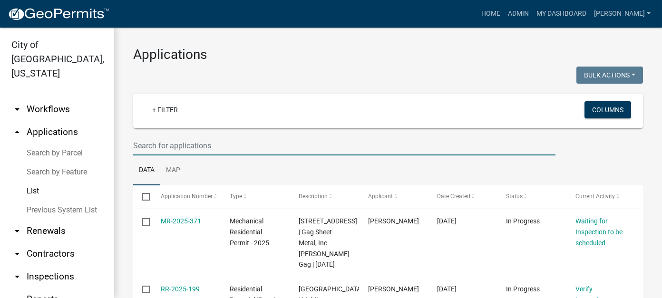
click at [194, 142] on input "text" at bounding box center [344, 145] width 422 height 19
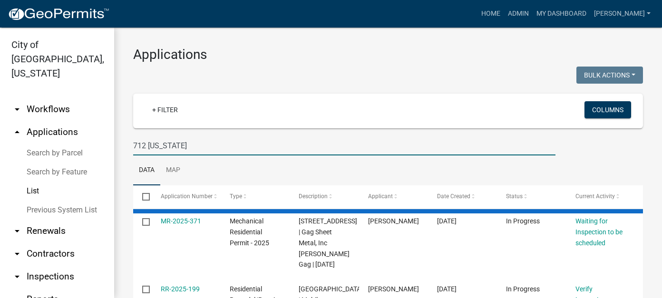
type input "712 minnesota"
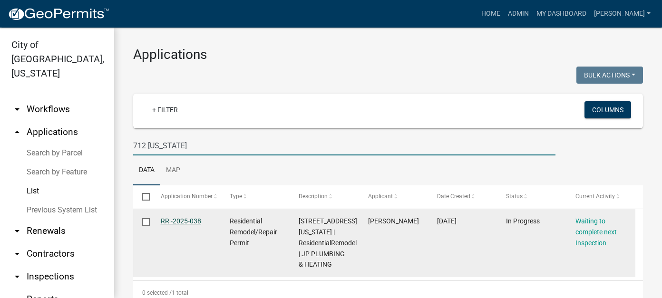
click at [183, 223] on link "RR -2025-038" at bounding box center [181, 221] width 40 height 8
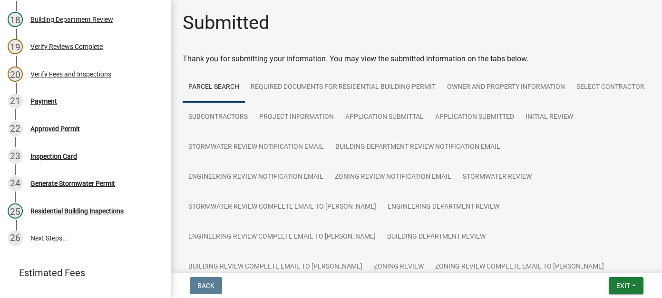
scroll to position [571, 0]
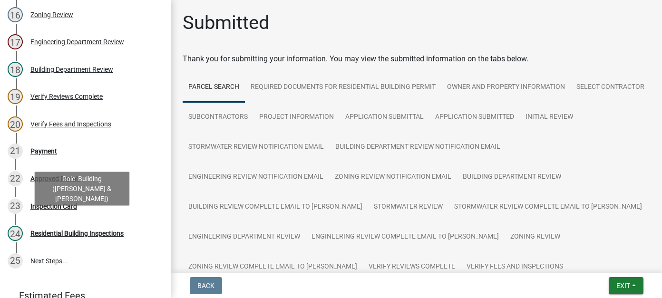
scroll to position [658, 0]
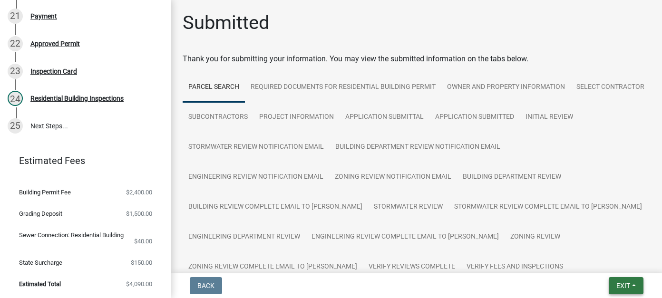
click at [623, 289] on span "Exit" at bounding box center [623, 286] width 14 height 8
click at [615, 266] on button "Save & Exit" at bounding box center [605, 261] width 76 height 23
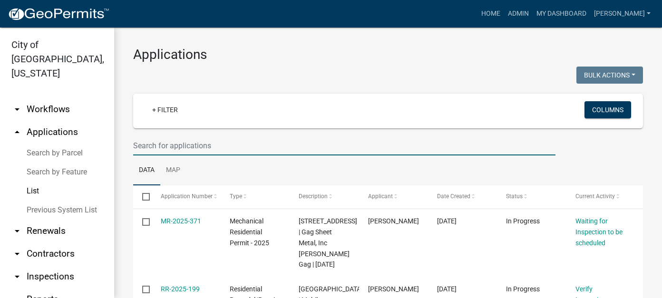
click at [203, 146] on input "text" at bounding box center [344, 145] width 422 height 19
type input "523 [PERSON_NAME]"
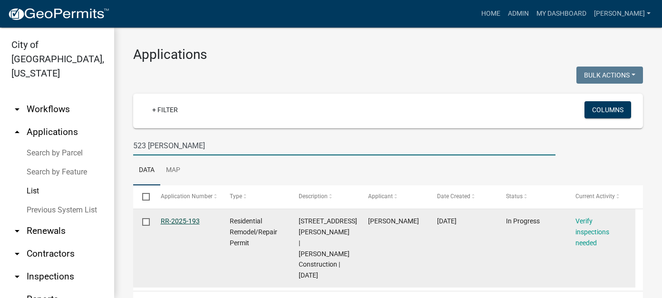
click at [181, 223] on link "RR-2025-193" at bounding box center [180, 221] width 39 height 8
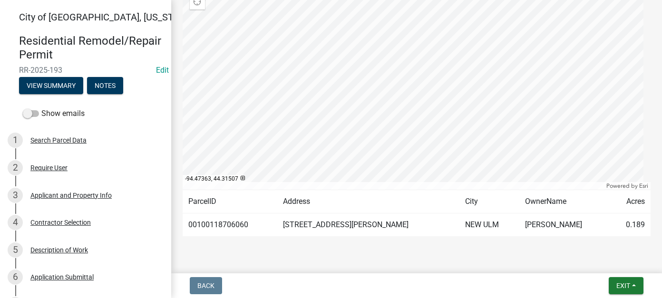
scroll to position [238, 0]
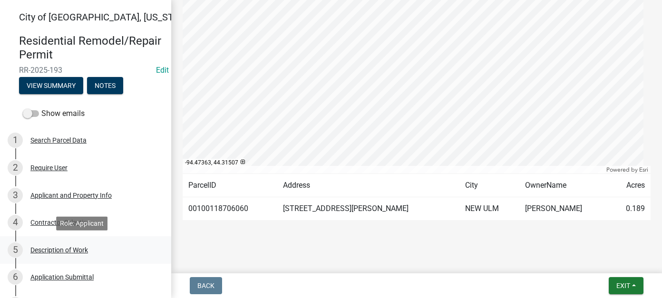
click at [52, 252] on div "Description of Work" at bounding box center [59, 250] width 58 height 7
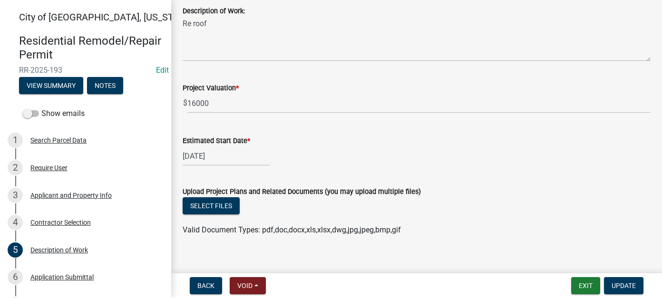
scroll to position [269, 0]
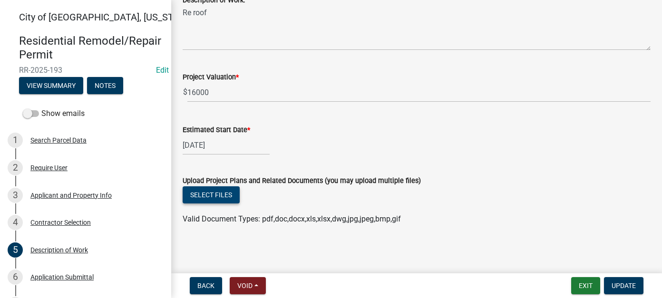
click at [213, 199] on button "Select files" at bounding box center [211, 194] width 57 height 17
click at [223, 193] on button "Select files" at bounding box center [211, 194] width 57 height 17
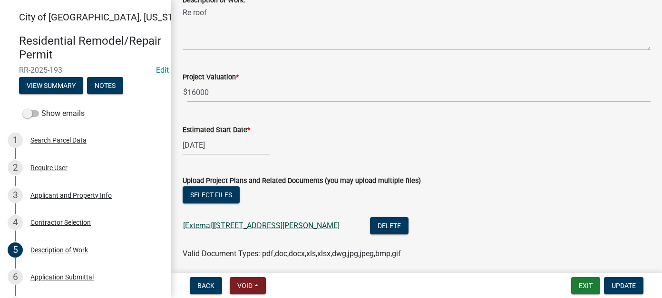
click at [229, 223] on a523_n_payne_6bc0dab8-3ce5-4882-9886-bd9cb806a56c "[External][STREET_ADDRESS][PERSON_NAME]" at bounding box center [261, 225] width 156 height 9
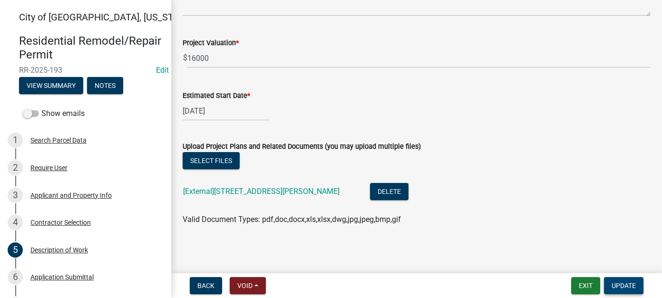
click at [628, 284] on span "Update" at bounding box center [623, 286] width 24 height 8
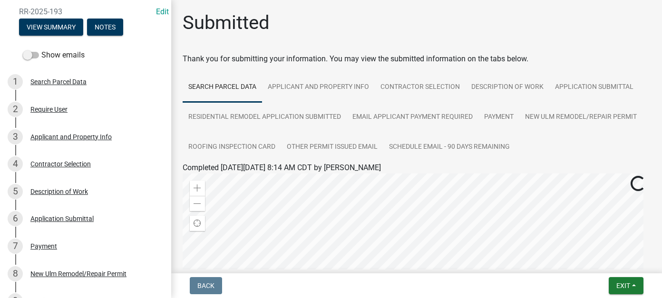
scroll to position [48, 0]
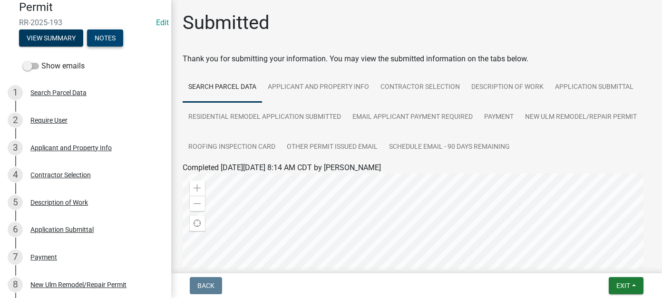
click at [104, 44] on button "Notes" at bounding box center [105, 37] width 36 height 17
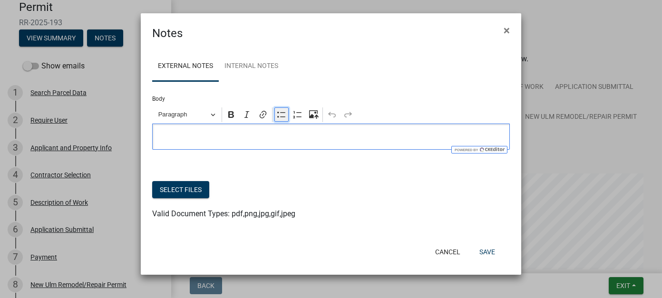
click at [278, 117] on icon "Editor toolbar" at bounding box center [281, 115] width 8 height 6
click at [312, 138] on span "[DATE]- Final scheduled for [DATE] 1:00" at bounding box center [340, 136] width 329 height 11
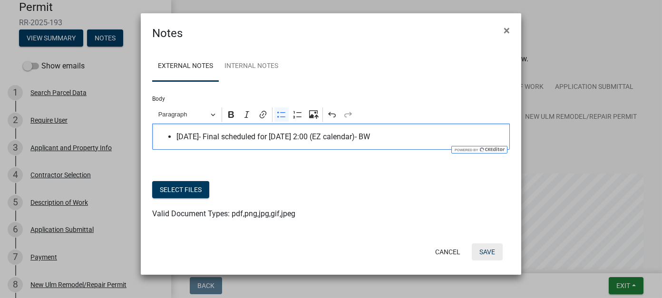
click at [493, 250] on button "Save" at bounding box center [487, 251] width 31 height 17
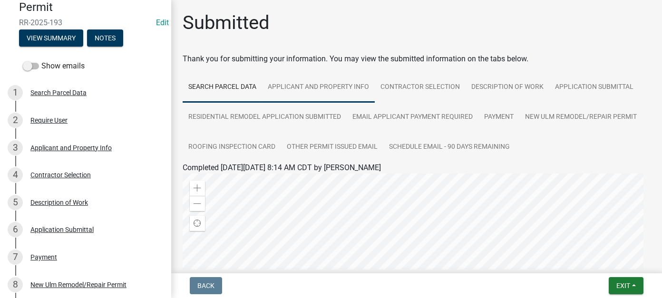
click at [317, 86] on link "Applicant and Property Info" at bounding box center [318, 87] width 113 height 30
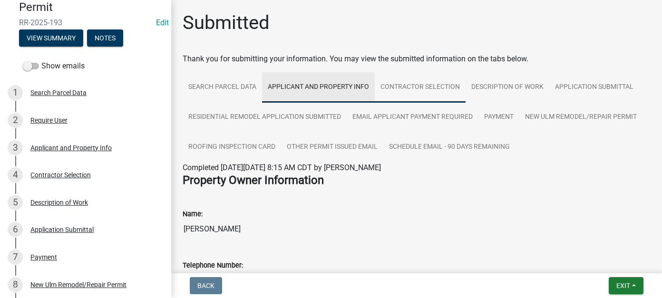
click at [419, 87] on link "Contractor Selection" at bounding box center [420, 87] width 91 height 30
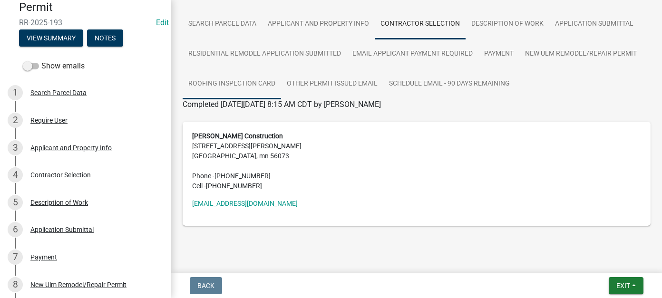
scroll to position [68, 0]
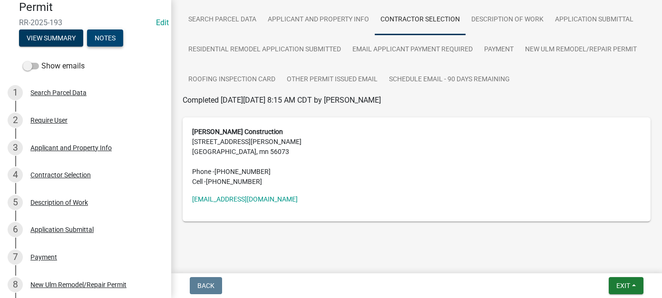
click at [95, 38] on button "Notes" at bounding box center [105, 37] width 36 height 17
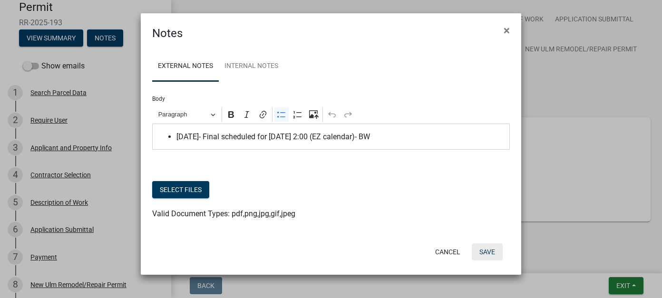
click at [496, 250] on button "Save" at bounding box center [487, 251] width 31 height 17
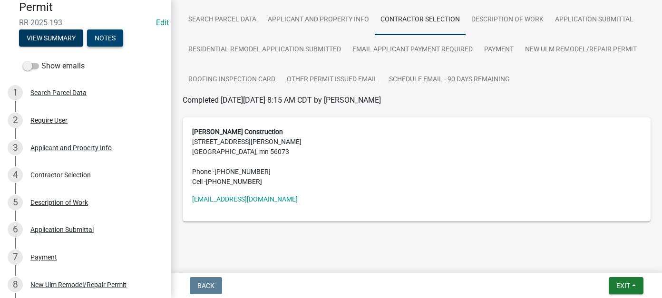
click at [105, 40] on button "Notes" at bounding box center [105, 37] width 36 height 17
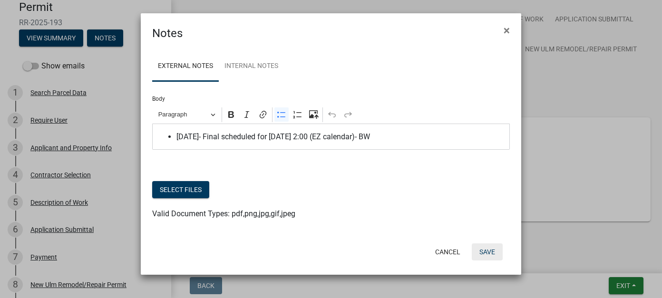
click at [485, 249] on button "Save" at bounding box center [487, 251] width 31 height 17
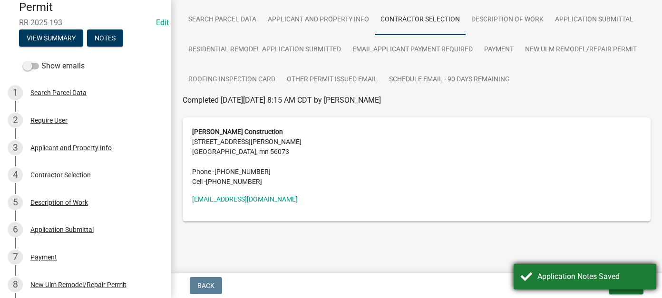
click at [576, 276] on div "Application Notes Saved" at bounding box center [593, 276] width 112 height 11
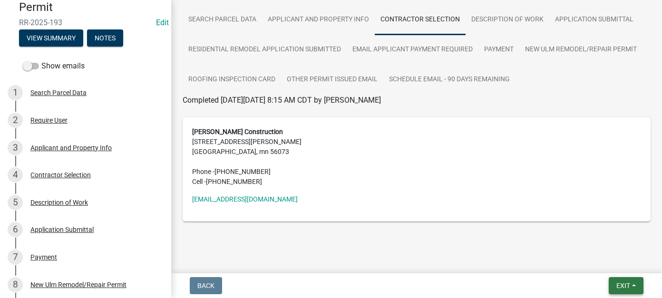
click at [625, 285] on span "Exit" at bounding box center [623, 286] width 14 height 8
click at [591, 257] on button "Save & Exit" at bounding box center [605, 261] width 76 height 23
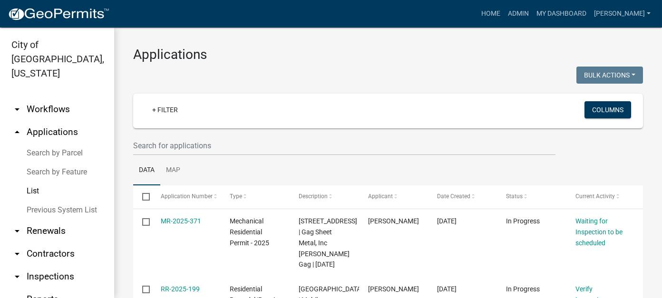
click at [163, 135] on wm-filter-builder "+ Filter Columns" at bounding box center [388, 125] width 510 height 62
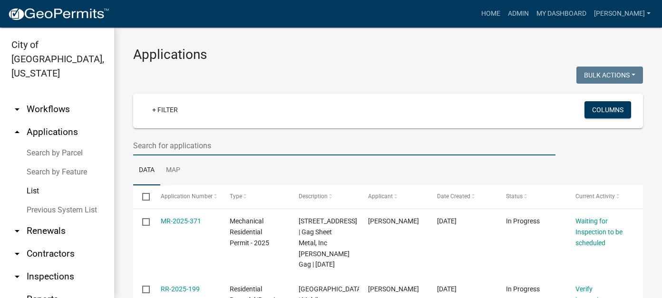
click at [170, 149] on input "text" at bounding box center [344, 145] width 422 height 19
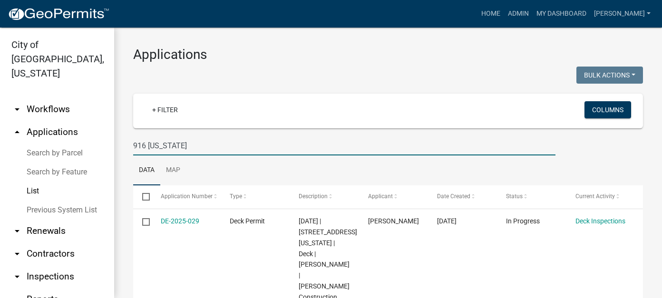
click at [189, 147] on input "916 [US_STATE]" at bounding box center [344, 145] width 422 height 19
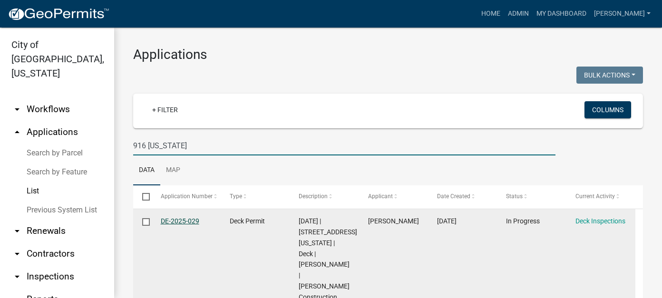
type input "916 [US_STATE]"
click at [191, 223] on link "DE-2025-029" at bounding box center [180, 221] width 39 height 8
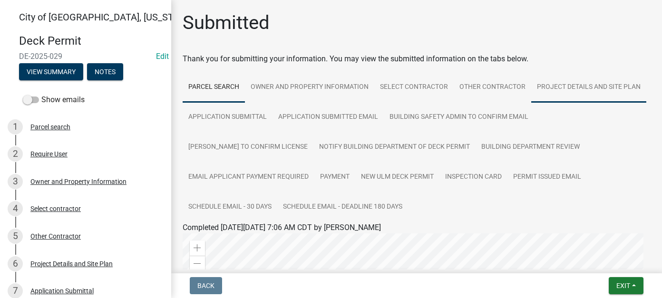
click at [531, 103] on link "Project Details and Site Plan" at bounding box center [588, 87] width 115 height 30
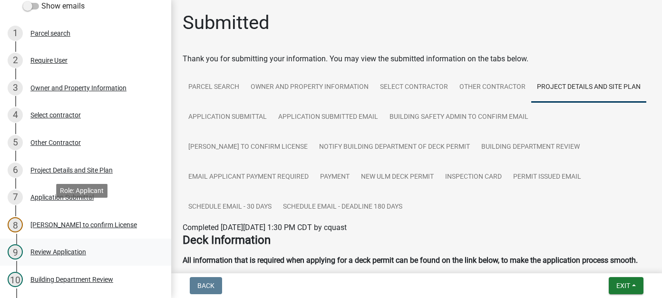
scroll to position [95, 0]
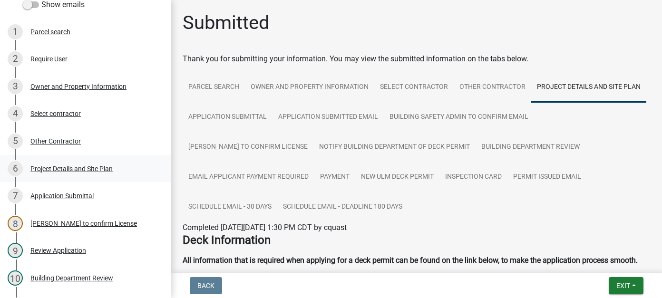
click at [92, 169] on div "Project Details and Site Plan" at bounding box center [71, 168] width 82 height 7
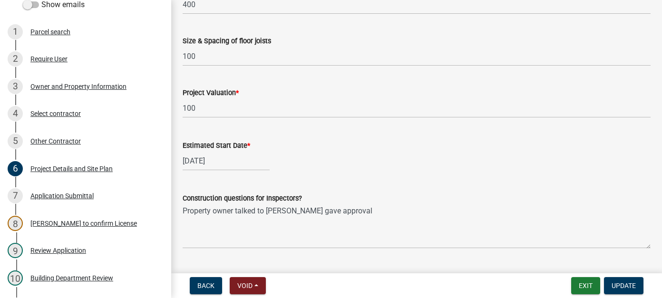
scroll to position [621, 0]
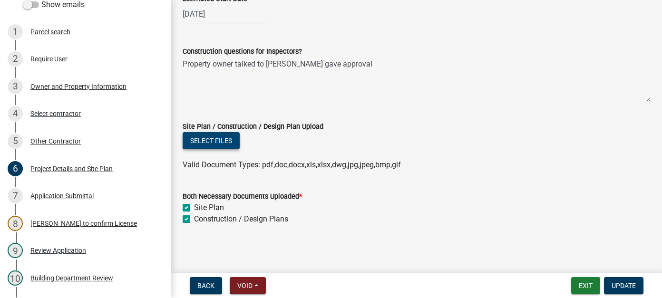
click at [220, 141] on button "Select files" at bounding box center [211, 140] width 57 height 17
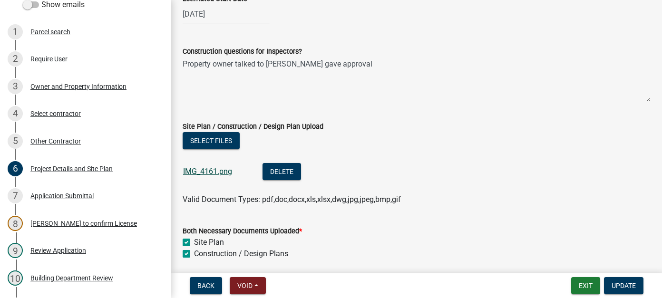
click at [218, 174] on link "IMG_4161.png" at bounding box center [207, 171] width 49 height 9
drag, startPoint x: 624, startPoint y: 280, endPoint x: 617, endPoint y: 277, distance: 7.7
click at [624, 280] on button "Update" at bounding box center [623, 285] width 39 height 17
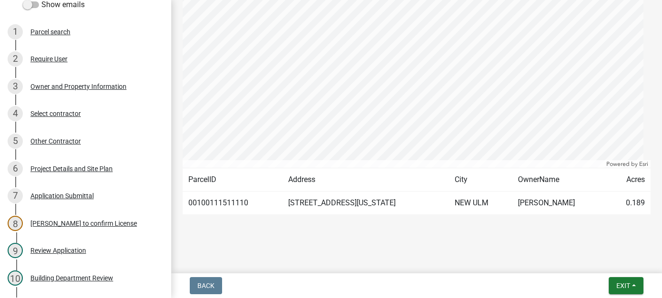
scroll to position [256, 0]
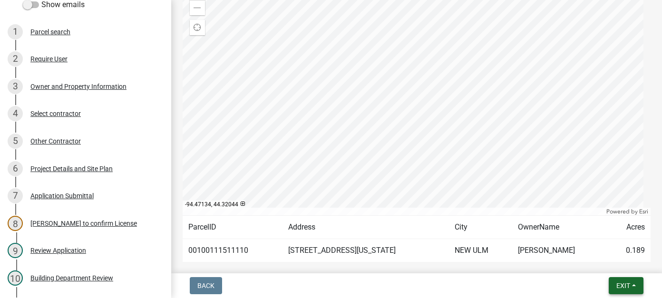
click at [620, 278] on button "Exit" at bounding box center [626, 285] width 35 height 17
click at [605, 261] on button "Save & Exit" at bounding box center [605, 261] width 76 height 23
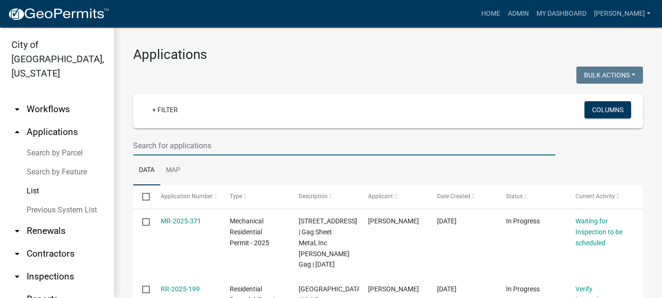
click at [189, 148] on input "text" at bounding box center [344, 145] width 422 height 19
type input "[PERSON_NAME]"
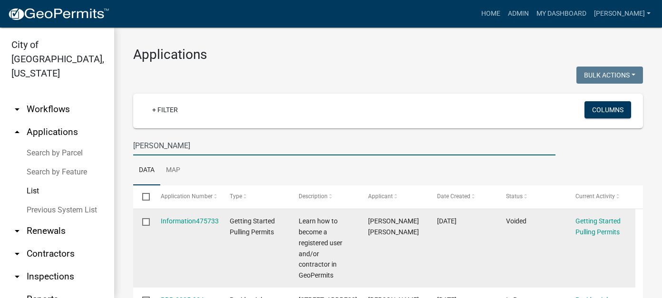
scroll to position [95, 0]
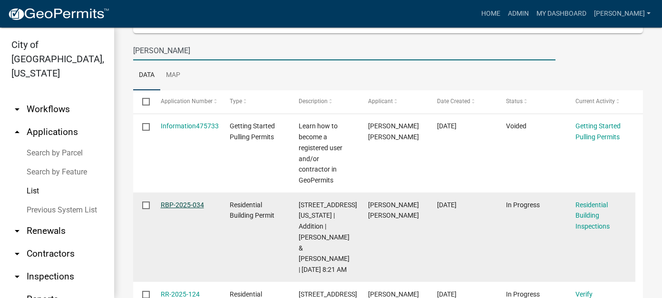
click at [190, 201] on link "RBP-2025-034" at bounding box center [182, 205] width 43 height 8
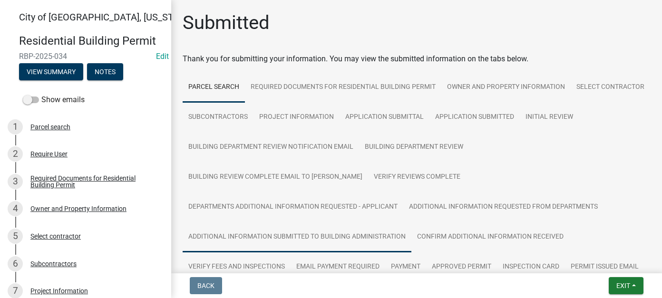
scroll to position [190, 0]
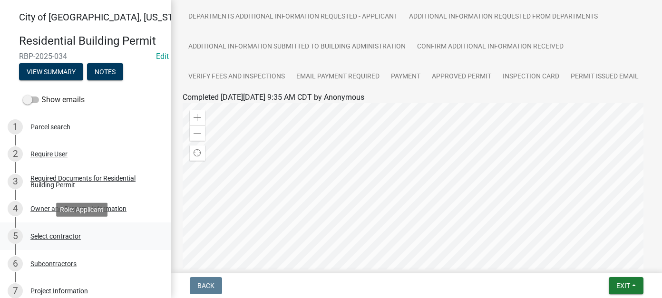
click at [65, 231] on div "5 Select contractor" at bounding box center [82, 236] width 148 height 15
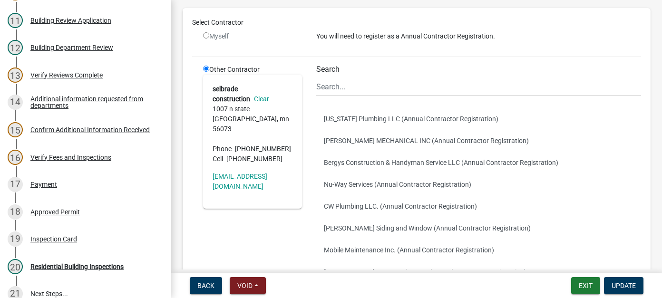
scroll to position [95, 0]
